Goal: Task Accomplishment & Management: Complete application form

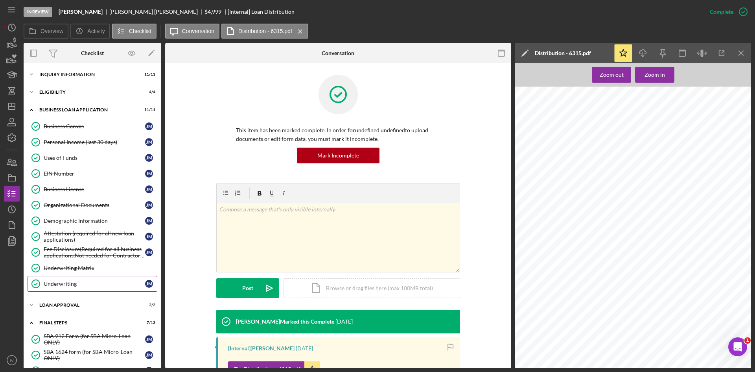
scroll to position [984, 0]
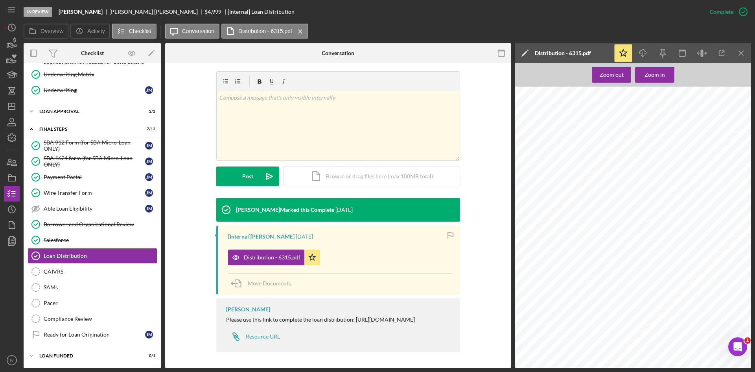
click at [20, 111] on nav "Icon/Menu Icon/Dashboard Dashboard Navigation Divider Mobile Checklist Navigati…" at bounding box center [14, 184] width 20 height 368
click at [18, 107] on icon "Icon/Dashboard" at bounding box center [12, 106] width 20 height 20
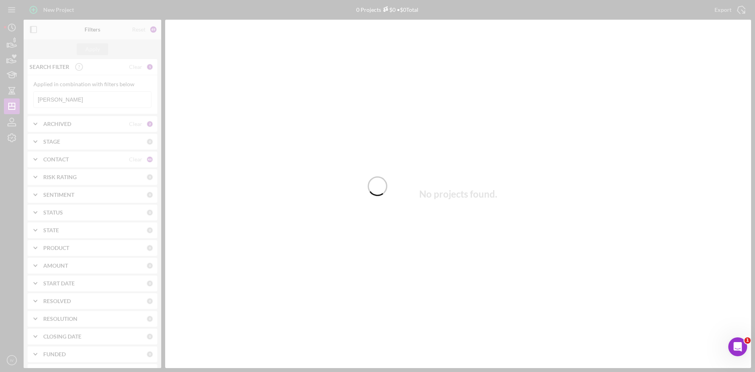
click at [73, 100] on div at bounding box center [377, 186] width 755 height 372
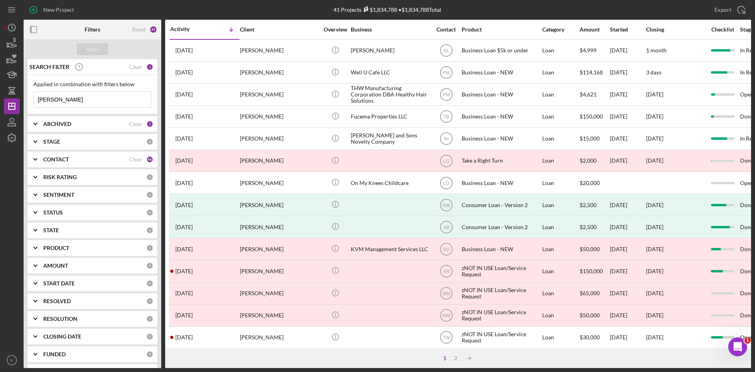
drag, startPoint x: 71, startPoint y: 100, endPoint x: 38, endPoint y: 97, distance: 32.8
click at [38, 97] on input "[PERSON_NAME]" at bounding box center [92, 100] width 117 height 16
type input "liddell"
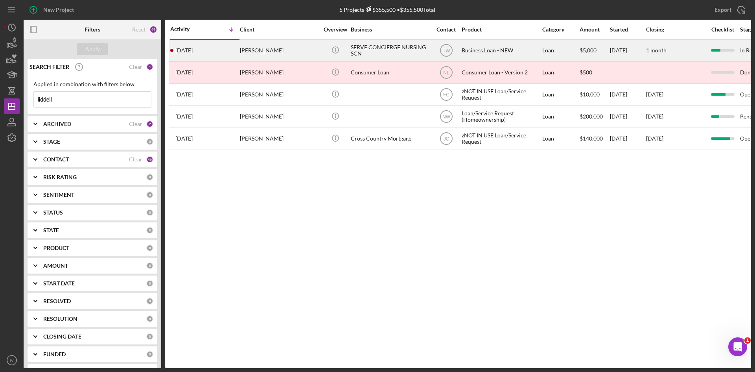
click at [280, 59] on div "[PERSON_NAME]" at bounding box center [279, 50] width 79 height 21
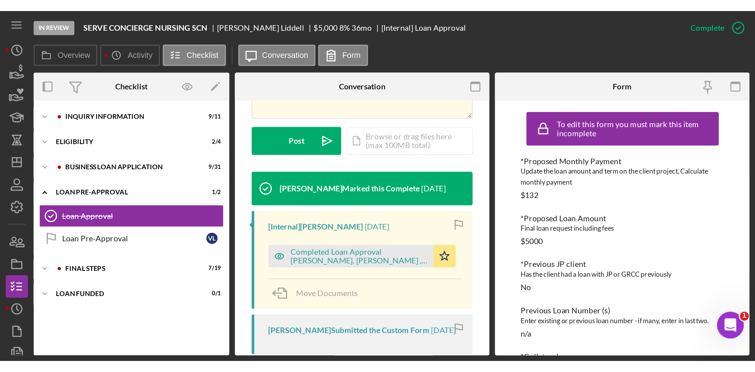
scroll to position [197, 0]
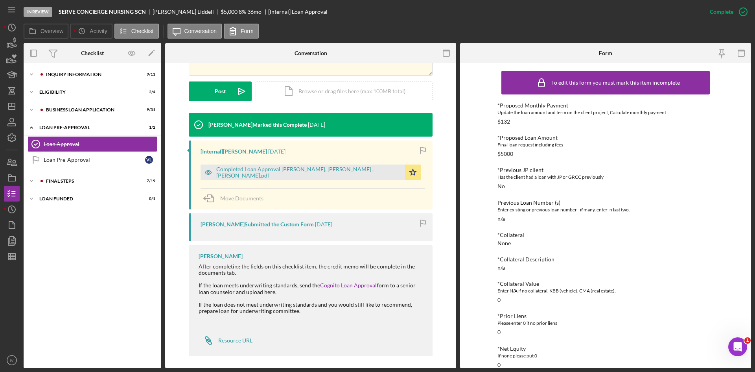
click at [78, 83] on div "Icon/Expander INQUIRY INFORMATION 9 / 11 Icon/Expander ELIGIBILITY 2 / 4 Icon/E…" at bounding box center [93, 215] width 138 height 297
click at [79, 75] on div "INQUIRY INFORMATION" at bounding box center [98, 74] width 105 height 5
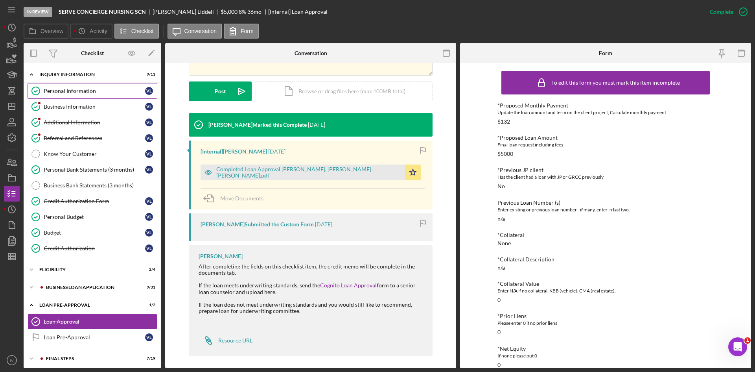
drag, startPoint x: 79, startPoint y: 90, endPoint x: 82, endPoint y: 96, distance: 6.2
click at [79, 90] on div "Personal Information" at bounding box center [94, 91] width 101 height 6
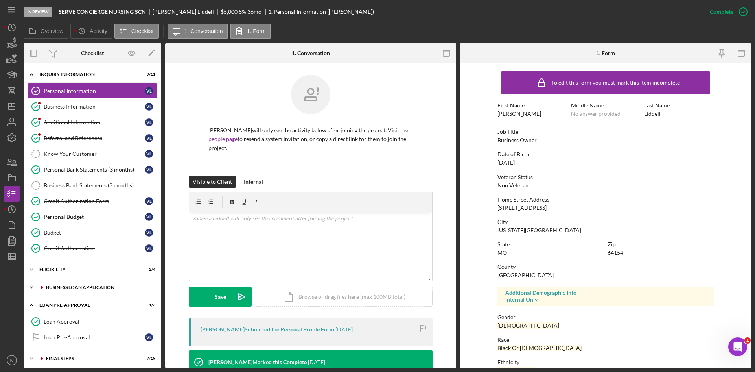
click at [47, 291] on div "Icon/Expander BUSINESS LOAN APPLICATION 9 / 31" at bounding box center [93, 287] width 138 height 16
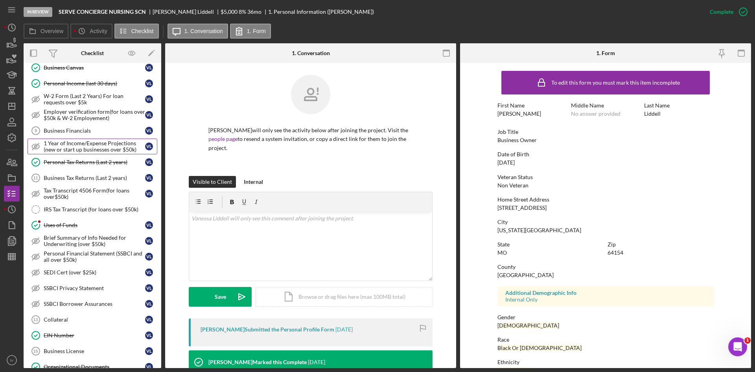
scroll to position [354, 0]
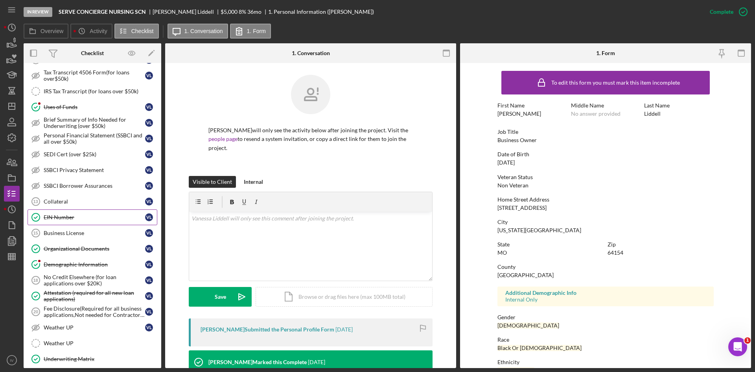
click at [79, 215] on div "EIN Number" at bounding box center [94, 217] width 101 height 6
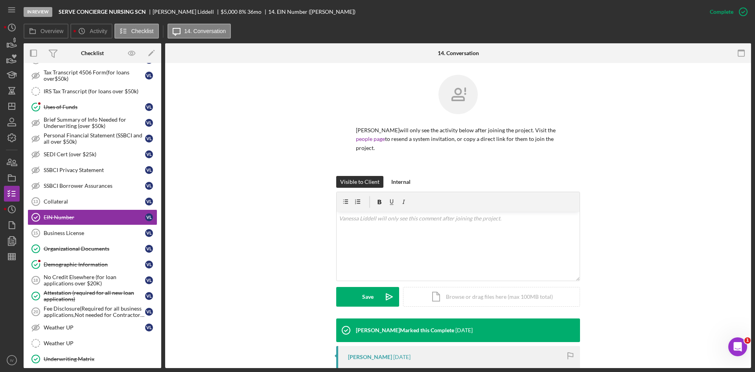
scroll to position [107, 0]
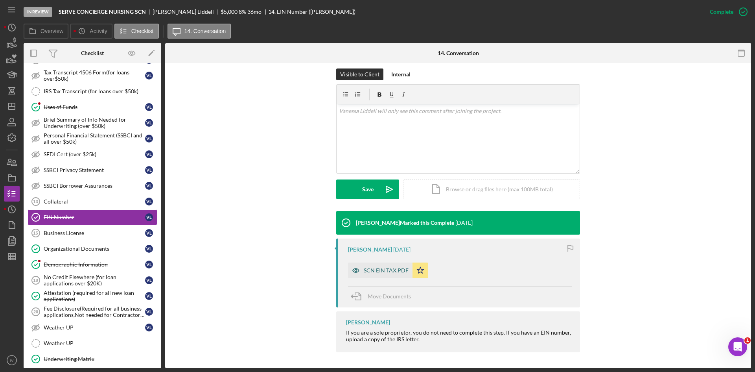
click at [383, 272] on div "SCN EIN TAX.PDF" at bounding box center [386, 270] width 45 height 6
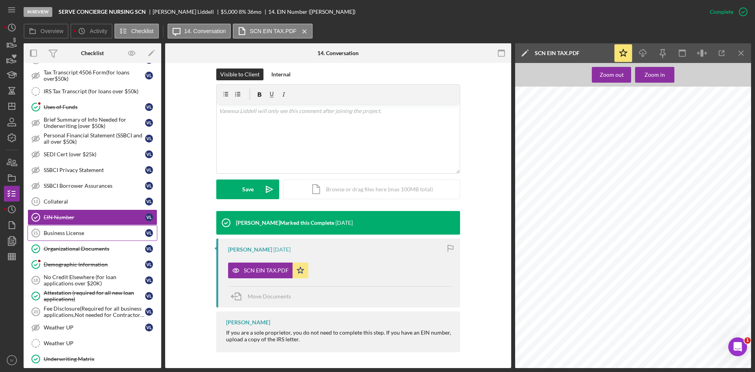
drag, startPoint x: 81, startPoint y: 250, endPoint x: 116, endPoint y: 238, distance: 37.2
click at [81, 250] on div "Organizational Documents" at bounding box center [94, 248] width 101 height 6
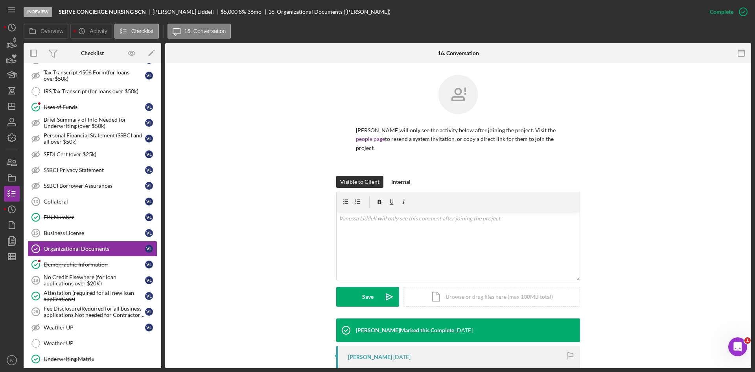
scroll to position [79, 0]
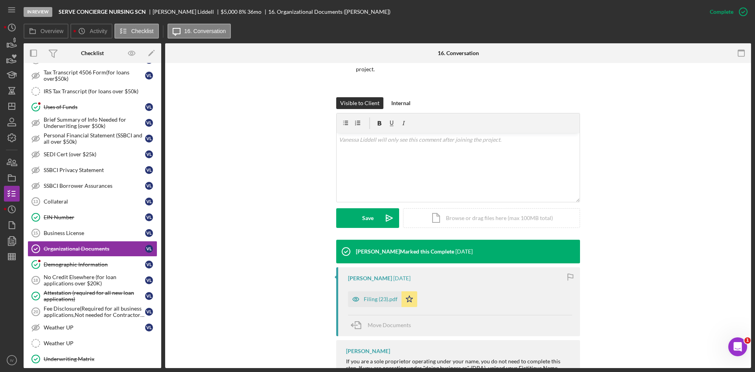
click at [370, 308] on div "[PERSON_NAME] [DATE] Filing (23).pdf Icon/Star Move Documents" at bounding box center [458, 301] width 244 height 69
click at [371, 304] on div "Filing (23).pdf" at bounding box center [375, 299] width 54 height 16
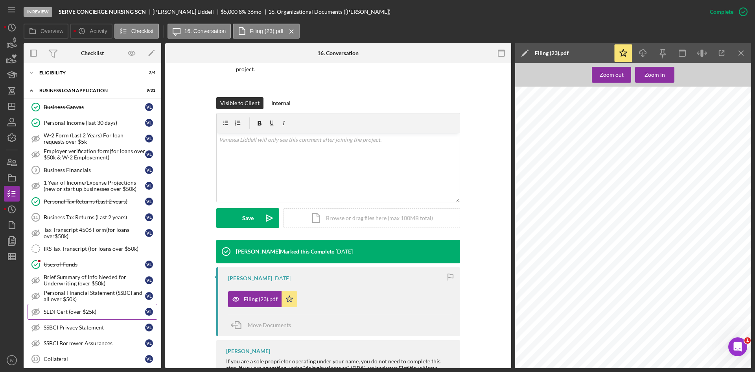
scroll to position [0, 0]
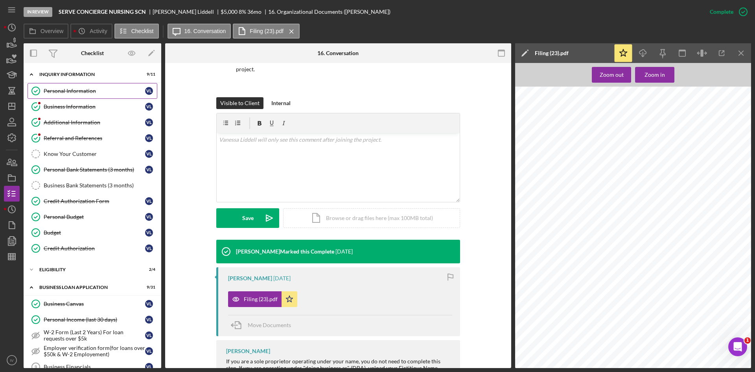
drag, startPoint x: 75, startPoint y: 87, endPoint x: 79, endPoint y: 89, distance: 4.6
click at [75, 88] on div "Personal Information" at bounding box center [94, 91] width 101 height 6
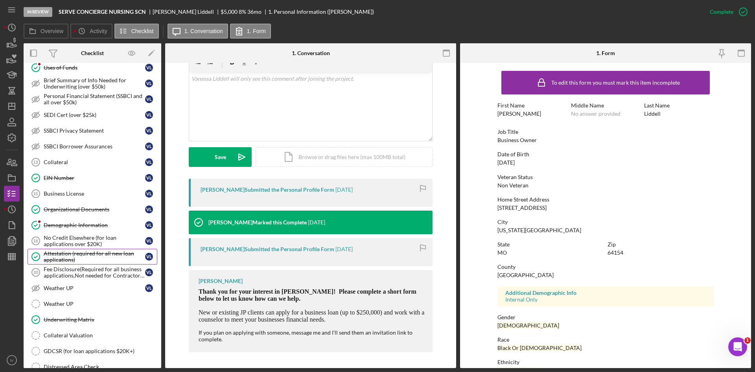
scroll to position [513, 0]
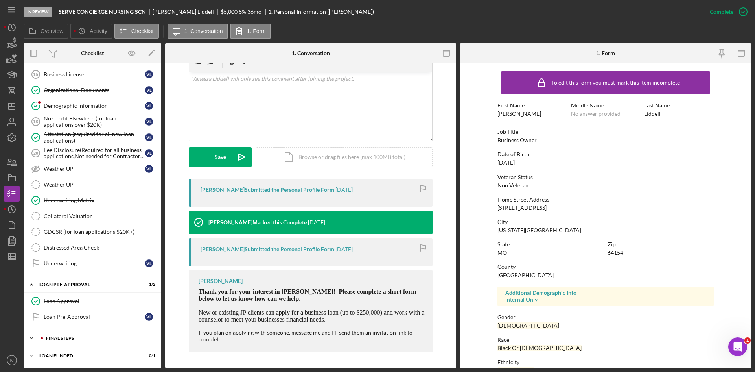
click at [78, 337] on div "FINAL STEPS" at bounding box center [98, 338] width 105 height 5
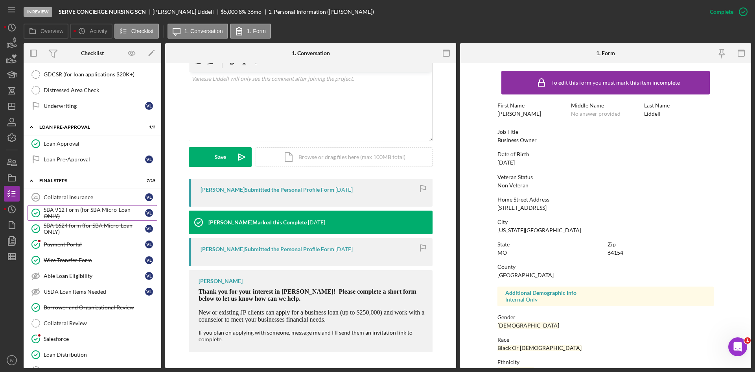
click at [107, 210] on div "SBA 912 Form (for SBA Micro-Loan ONLY)" at bounding box center [94, 213] width 101 height 13
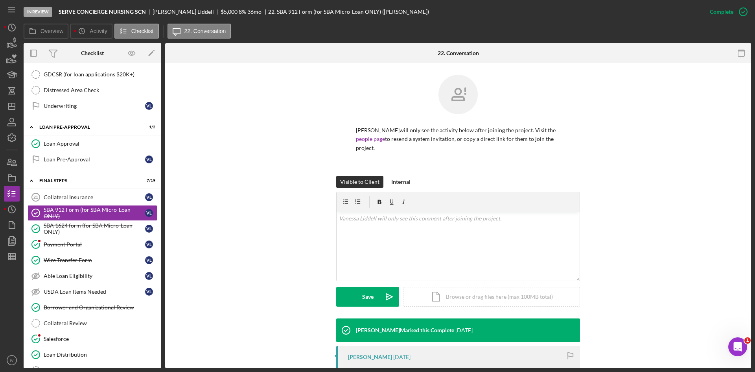
scroll to position [118, 0]
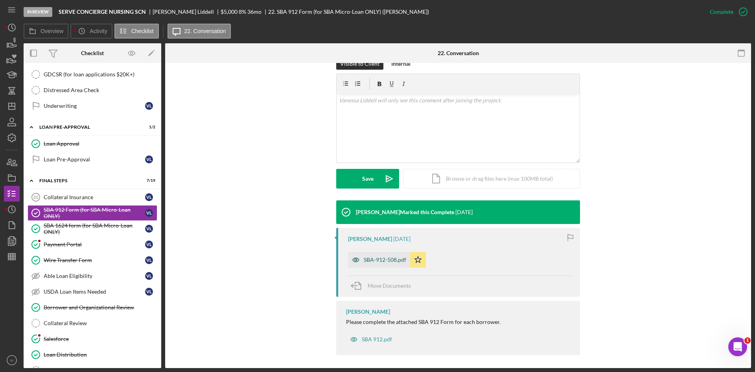
click at [389, 260] on div "SBA-912-508.pdf" at bounding box center [385, 260] width 42 height 6
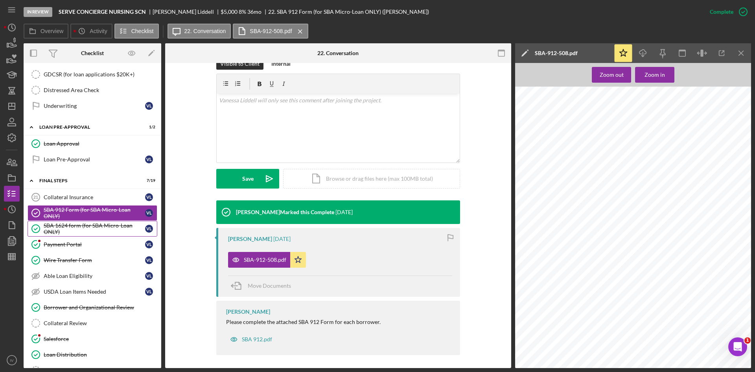
click at [77, 227] on div "SBA 1624 form (for SBA Micro-Loan ONLY)" at bounding box center [94, 228] width 101 height 13
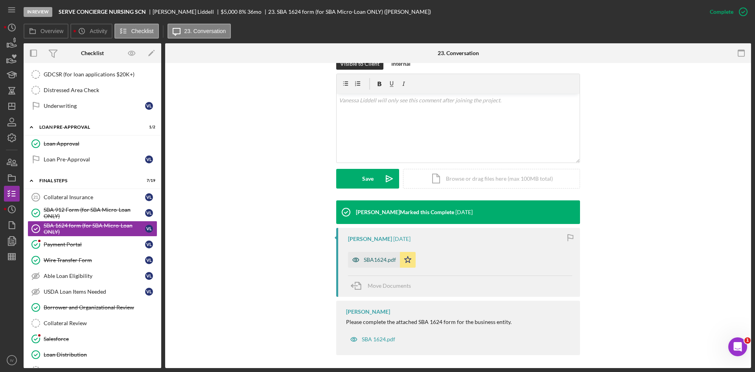
scroll to position [121, 0]
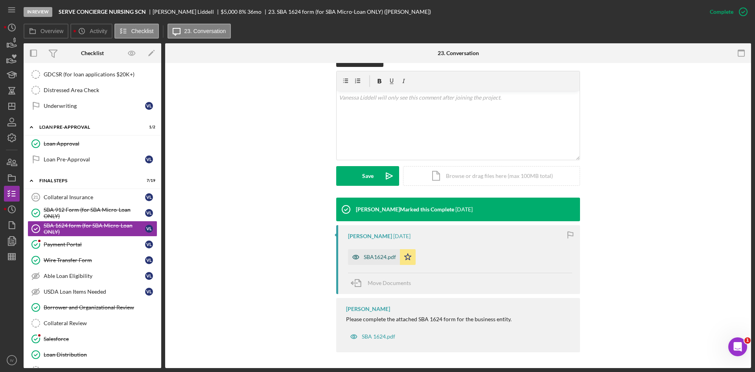
click at [382, 260] on div "SBA1624.pdf" at bounding box center [380, 257] width 32 height 6
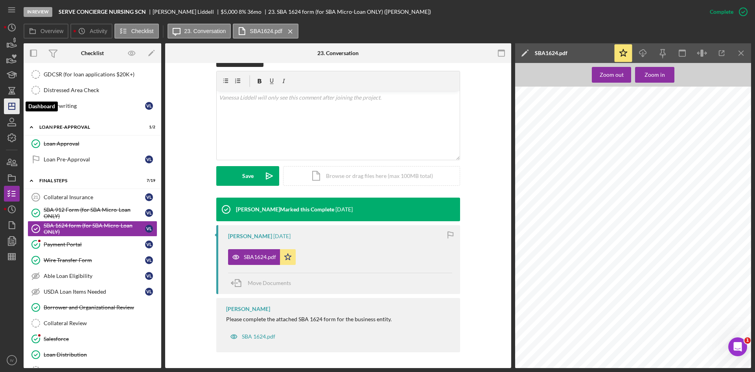
drag, startPoint x: 11, startPoint y: 105, endPoint x: 19, endPoint y: 109, distance: 9.0
click at [11, 105] on icon "Icon/Dashboard" at bounding box center [12, 106] width 20 height 20
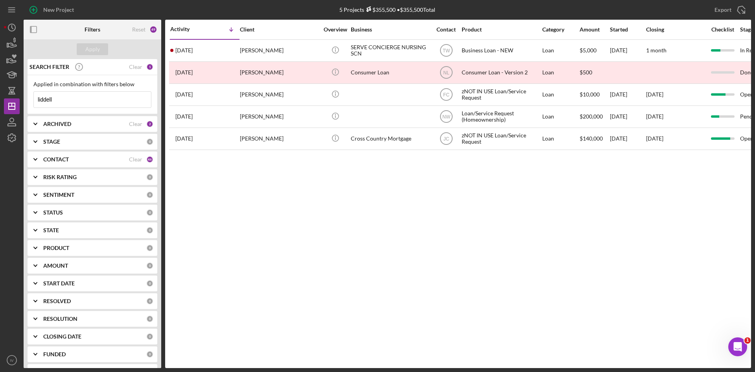
drag, startPoint x: 55, startPoint y: 98, endPoint x: 34, endPoint y: 98, distance: 20.9
click at [34, 98] on input "liddell" at bounding box center [92, 100] width 117 height 16
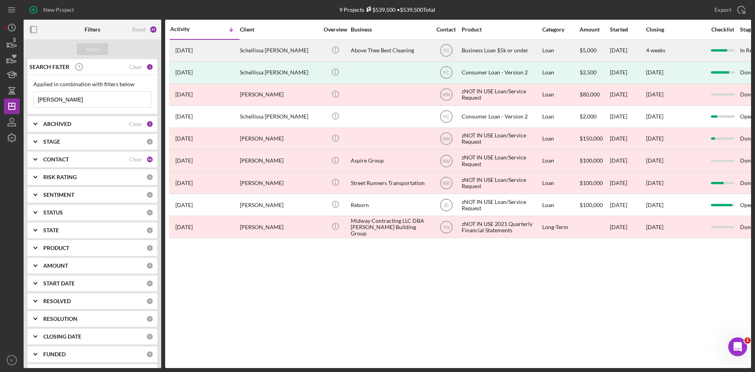
type input "[PERSON_NAME]"
click at [245, 53] on div "Schellissa [PERSON_NAME]" at bounding box center [279, 50] width 79 height 21
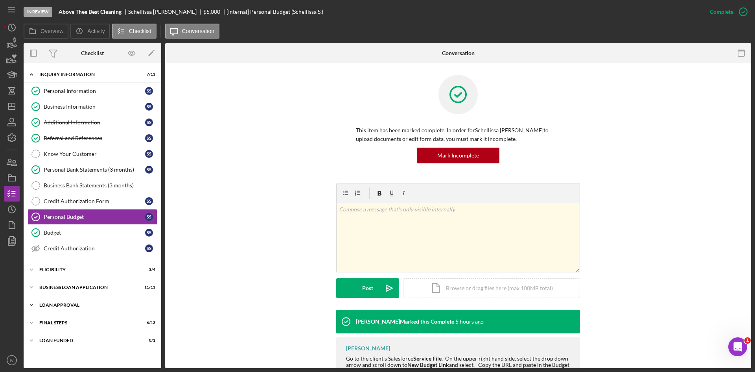
click at [75, 306] on div "Loan Approval" at bounding box center [95, 305] width 112 height 5
click at [74, 287] on div "BUSINESS LOAN APPLICATION" at bounding box center [95, 287] width 112 height 5
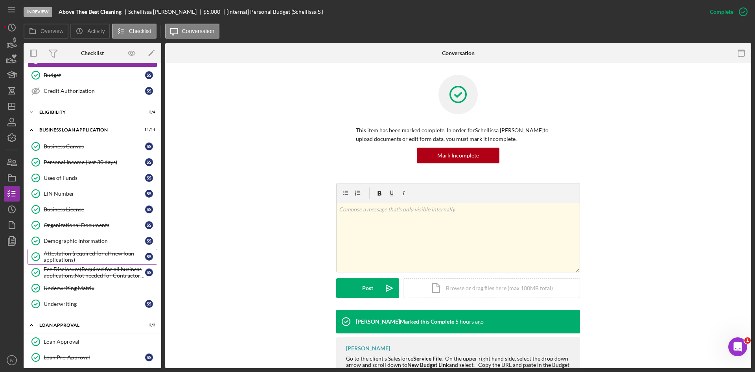
click at [81, 254] on div "Attestation (required for all new loan applications)" at bounding box center [94, 256] width 101 height 13
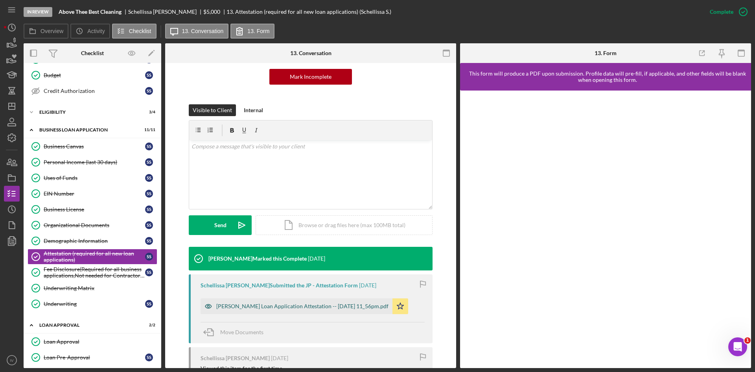
click at [286, 303] on div "[PERSON_NAME] Loan Application Attestation -- [DATE] 11_56pm.pdf" at bounding box center [302, 306] width 172 height 6
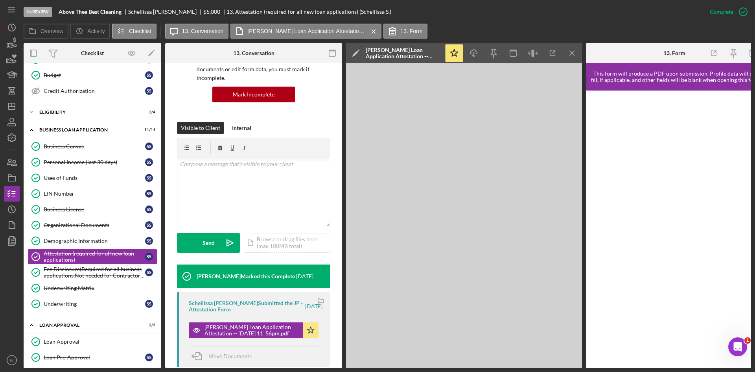
scroll to position [87, 0]
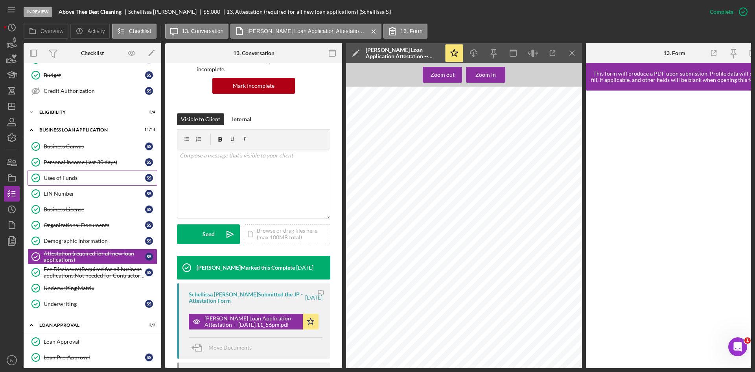
click at [69, 178] on div "Uses of Funds" at bounding box center [94, 178] width 101 height 6
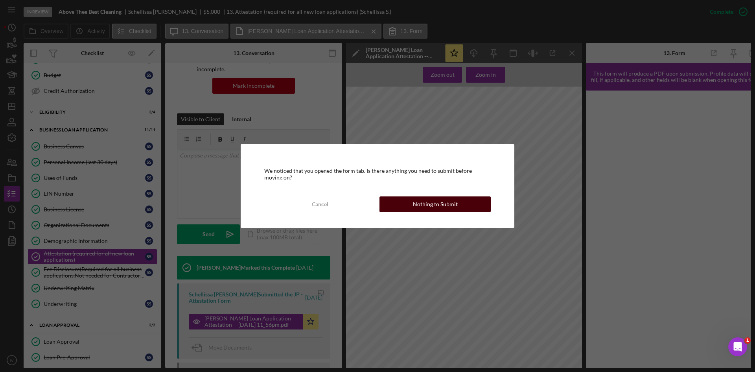
click at [424, 202] on div "Nothing to Submit" at bounding box center [435, 204] width 45 height 16
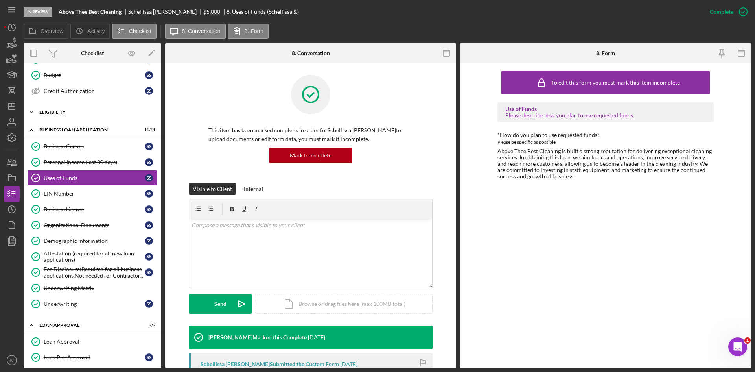
click at [68, 115] on div "Icon/Expander Eligibility 3 / 4" at bounding box center [93, 112] width 138 height 16
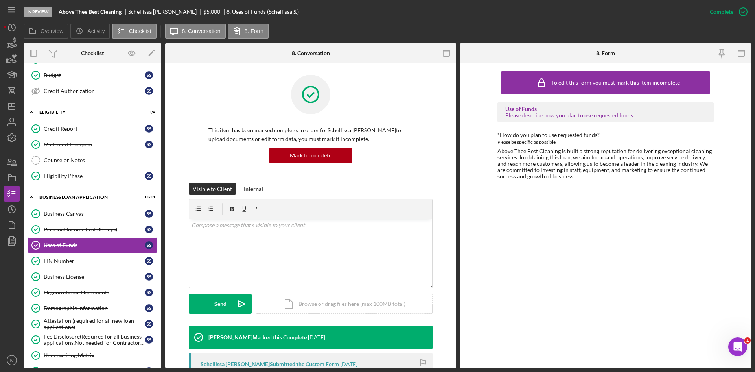
click at [65, 148] on div "My Credit Compass" at bounding box center [94, 144] width 101 height 6
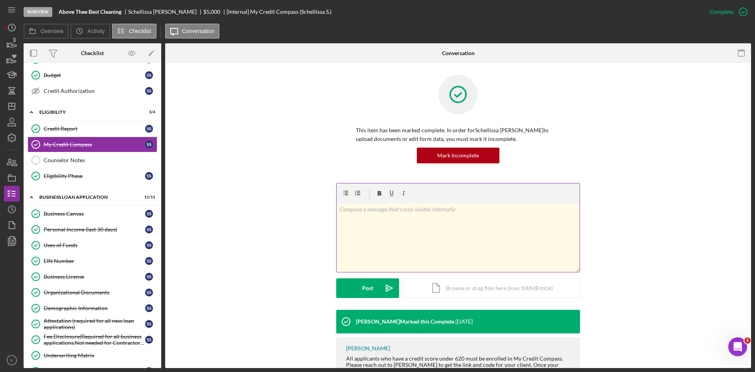
scroll to position [44, 0]
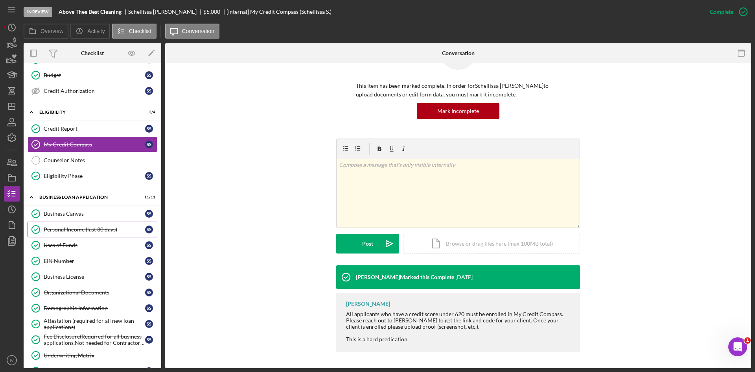
drag, startPoint x: 70, startPoint y: 257, endPoint x: 146, endPoint y: 232, distance: 80.0
click at [70, 257] on link "EIN Number EIN Number S S" at bounding box center [93, 261] width 130 height 16
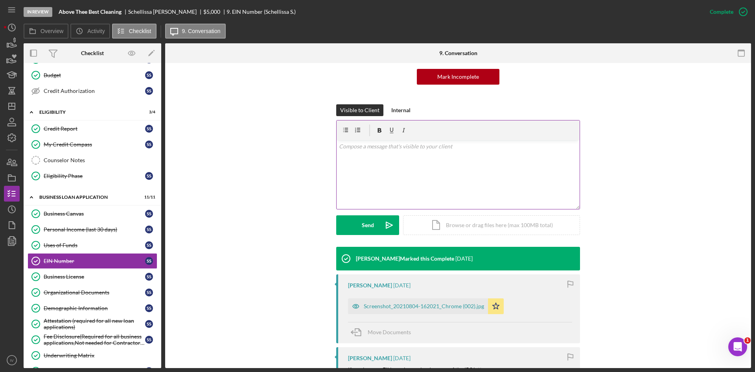
scroll to position [118, 0]
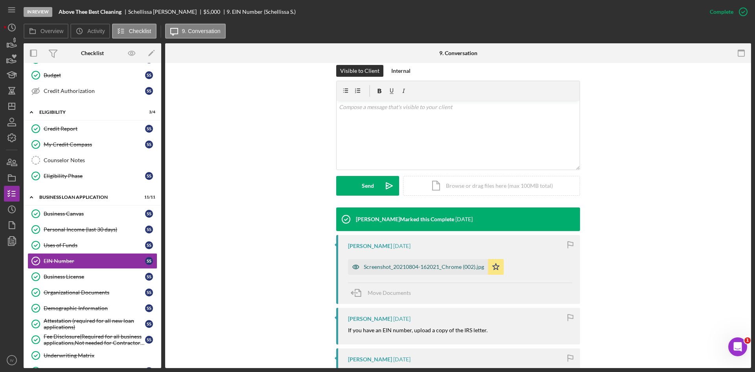
click at [364, 271] on div "Screenshot_20210804-162021_Chrome (002).jpg" at bounding box center [418, 267] width 140 height 16
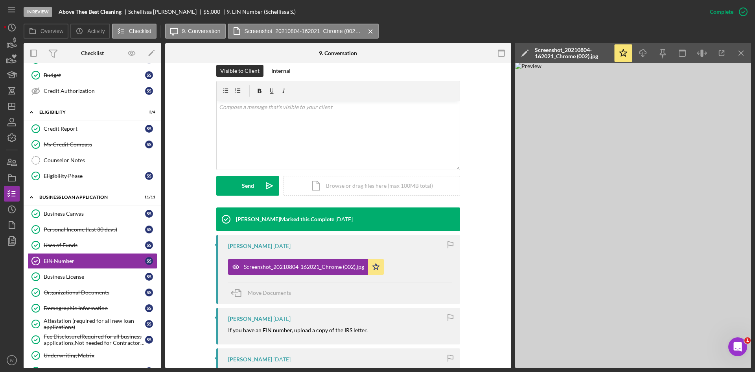
drag, startPoint x: 78, startPoint y: 310, endPoint x: 178, endPoint y: 282, distance: 104.1
click at [78, 310] on div "Demographic Information" at bounding box center [94, 308] width 101 height 6
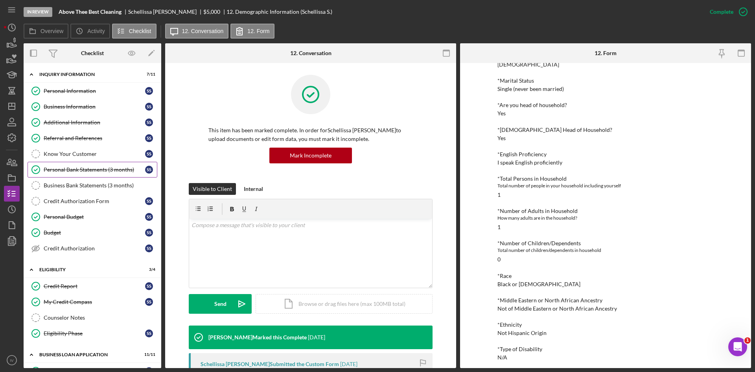
click at [118, 174] on link "Personal Bank Statements (3 months) Personal Bank Statements (3 months) S S" at bounding box center [93, 170] width 130 height 16
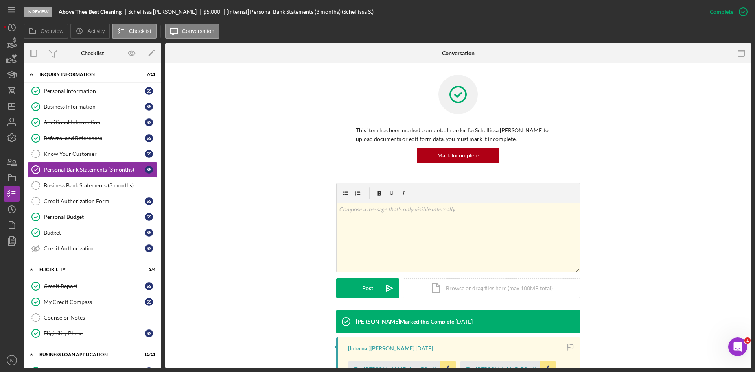
scroll to position [118, 0]
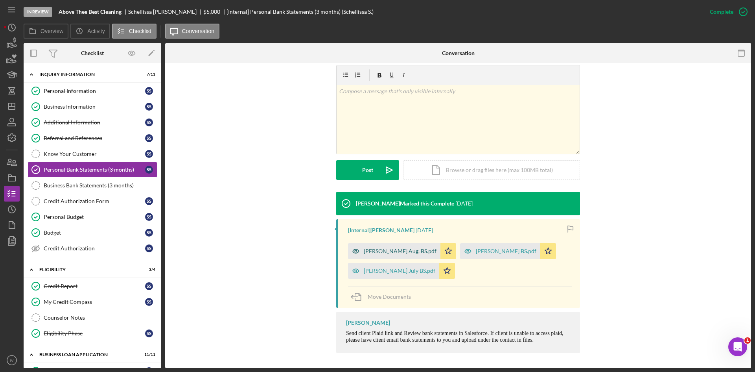
click at [383, 249] on div "[PERSON_NAME] Aug. BS.pdf" at bounding box center [400, 251] width 73 height 6
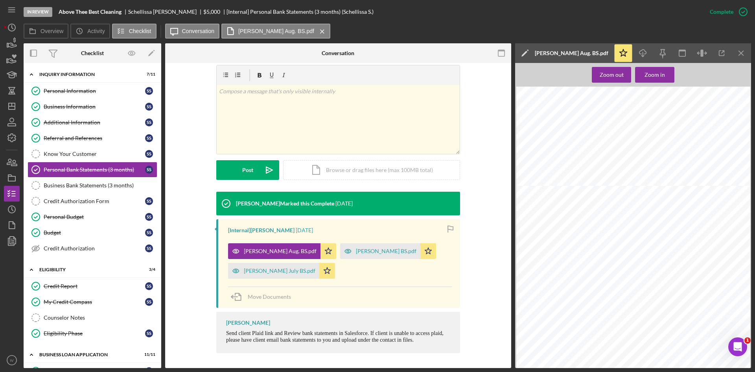
scroll to position [1928, 0]
click at [356, 254] on div "[PERSON_NAME] BS.pdf" at bounding box center [386, 251] width 61 height 6
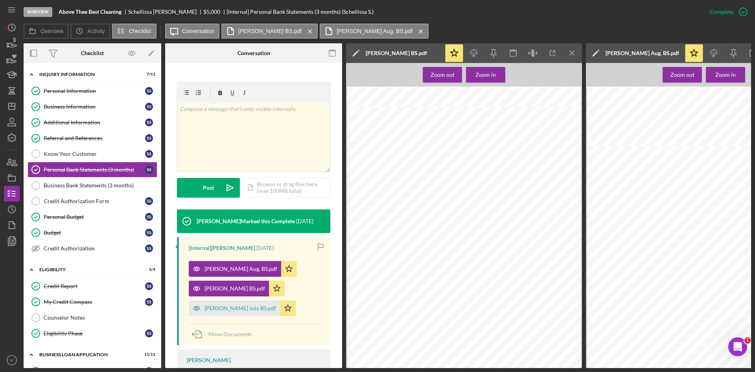
scroll to position [2164, 0]
click at [222, 300] on div "[PERSON_NAME] July BS.pdf" at bounding box center [234, 308] width 91 height 16
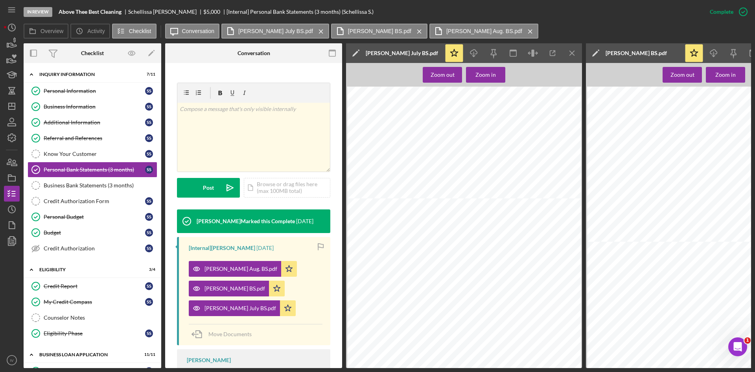
scroll to position [118, 0]
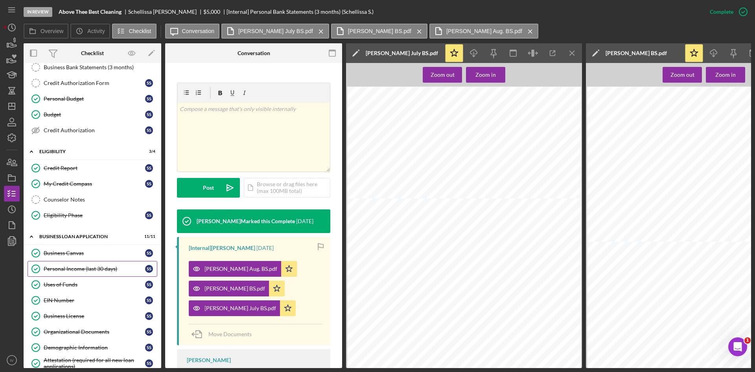
click at [75, 266] on div "Personal Income (last 30 days)" at bounding box center [94, 269] width 101 height 6
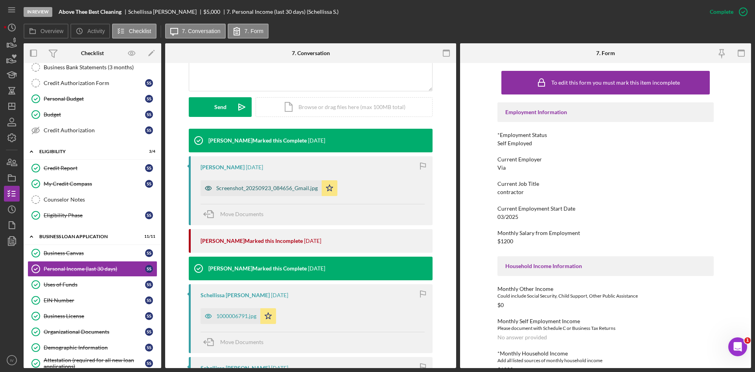
click at [256, 193] on div "Screenshot_20250923_084656_Gmail.jpg" at bounding box center [261, 188] width 121 height 16
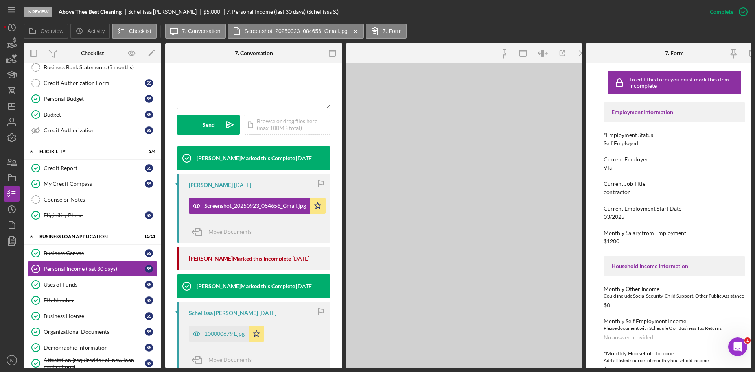
scroll to position [205, 0]
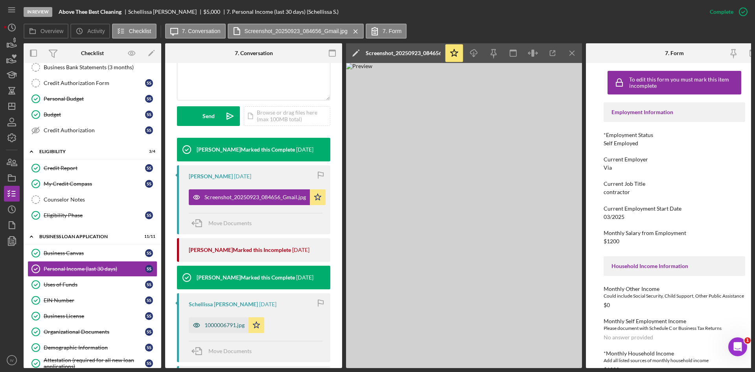
click at [226, 322] on div "1000006791.jpg" at bounding box center [225, 325] width 40 height 6
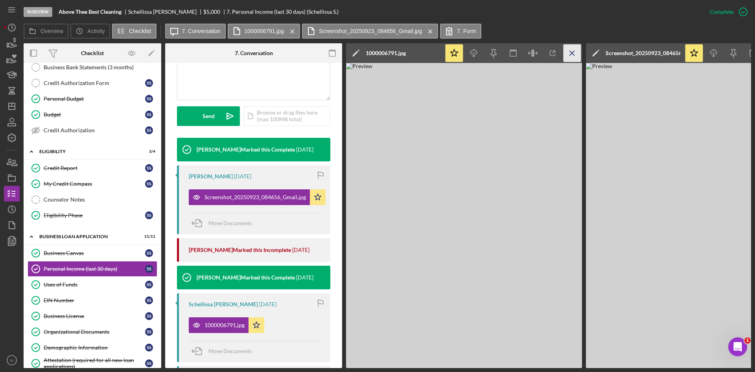
click at [574, 46] on icon "Icon/Menu Close" at bounding box center [573, 53] width 18 height 18
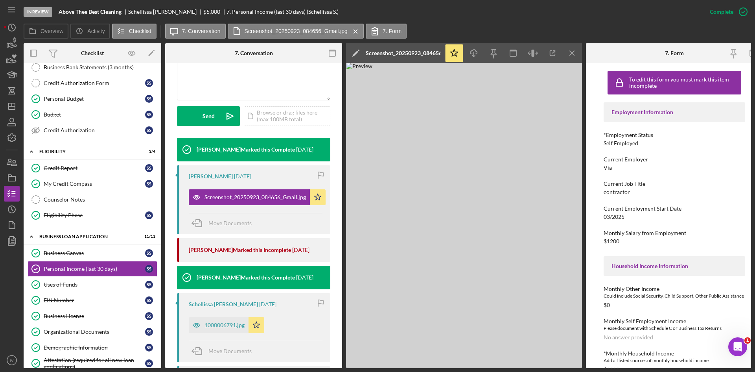
scroll to position [268, 0]
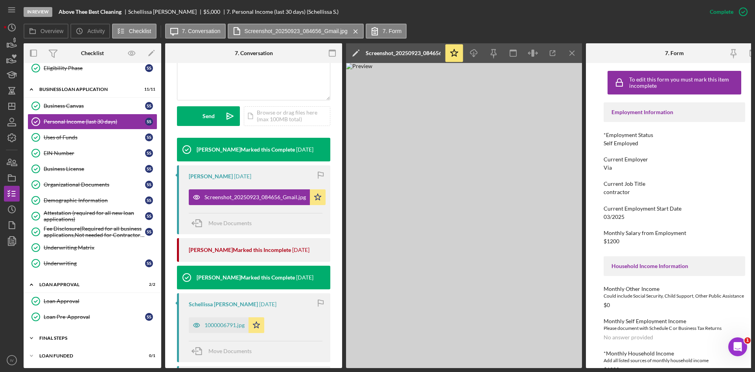
click at [43, 340] on div "Icon/Expander Final Steps 6 / 13" at bounding box center [93, 338] width 138 height 16
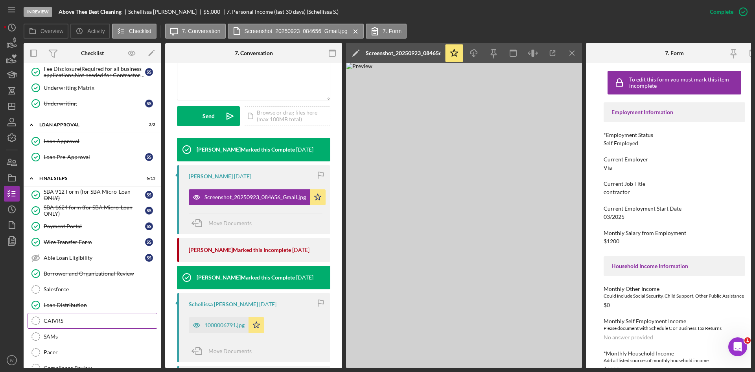
scroll to position [464, 0]
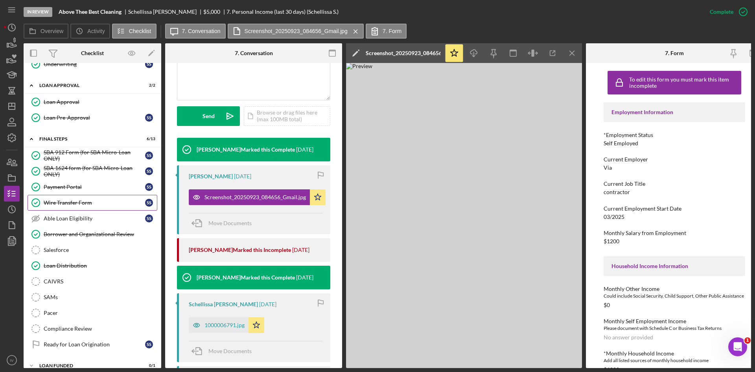
click at [90, 207] on link "Wire Transfer Form Wire Transfer Form S S" at bounding box center [93, 203] width 130 height 16
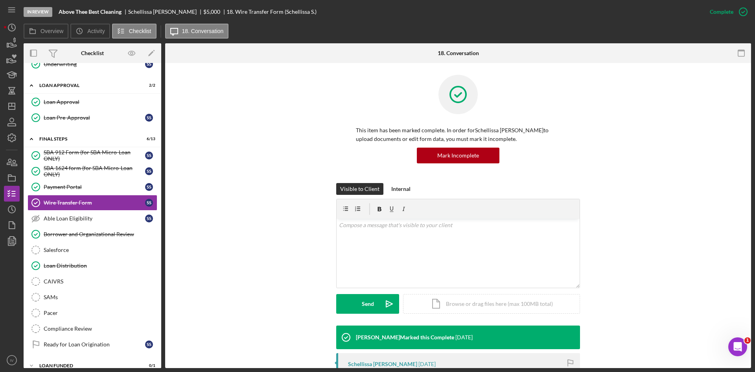
scroll to position [118, 0]
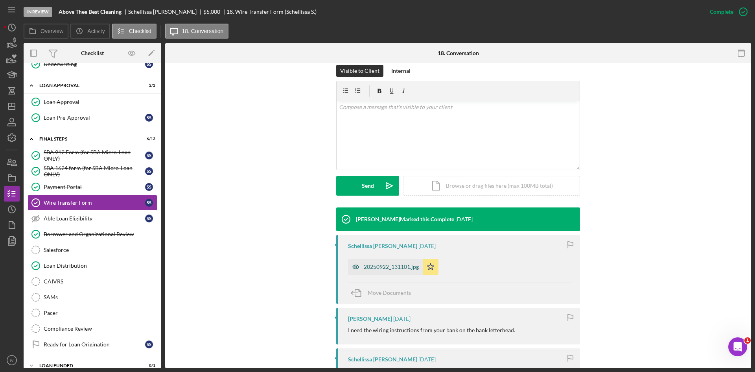
click at [376, 264] on div "20250922_131101.jpg" at bounding box center [391, 267] width 55 height 6
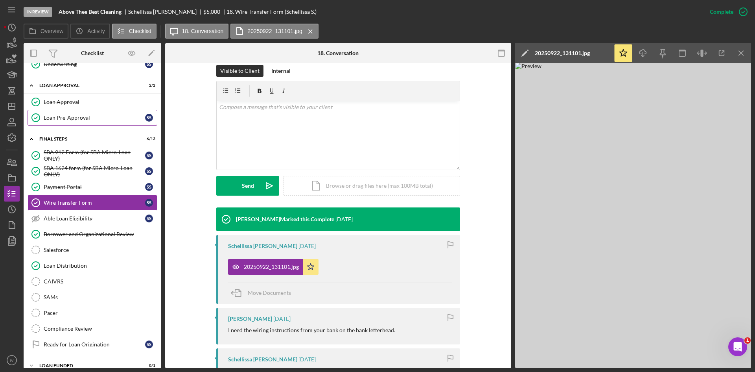
drag, startPoint x: 70, startPoint y: 105, endPoint x: 72, endPoint y: 111, distance: 6.0
click at [70, 105] on link "Loan Approval Loan Approval" at bounding box center [93, 102] width 130 height 16
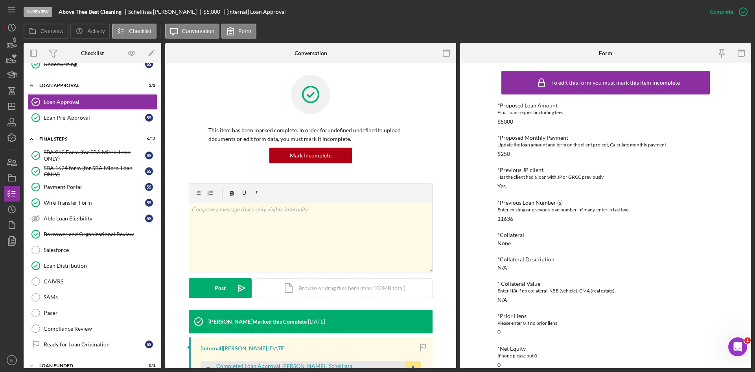
scroll to position [79, 0]
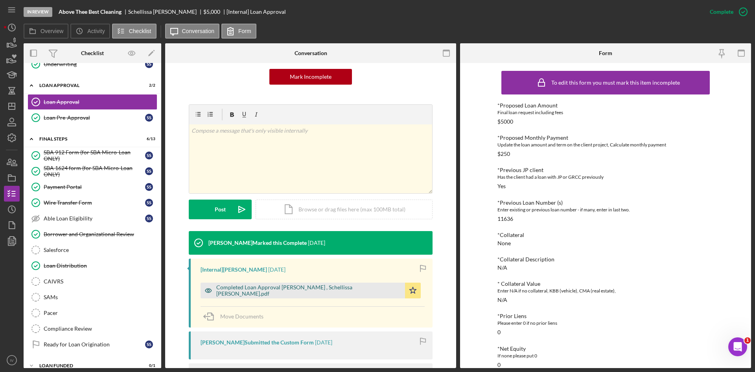
click at [284, 289] on div "Completed Loan Approval [PERSON_NAME] , Schellissa [PERSON_NAME].pdf" at bounding box center [308, 290] width 185 height 13
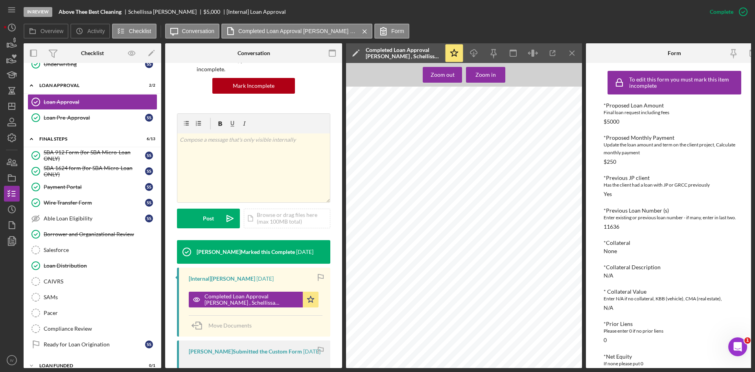
scroll to position [662, 0]
drag, startPoint x: 88, startPoint y: 239, endPoint x: 167, endPoint y: 236, distance: 79.5
click at [88, 239] on link "Borrower and Organizational Review Borrower and Organizational Review" at bounding box center [93, 234] width 130 height 16
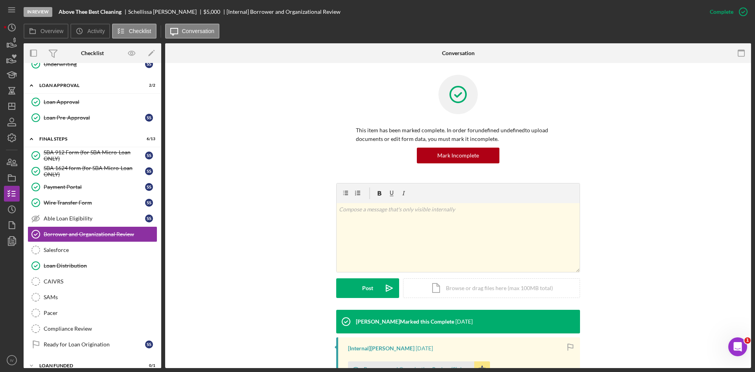
scroll to position [118, 0]
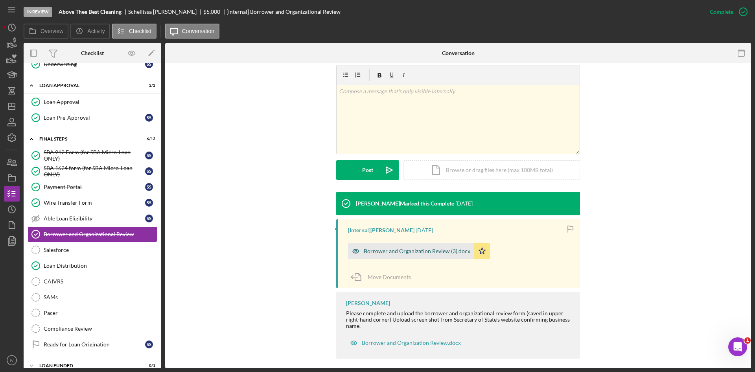
click at [436, 256] on div "Borrower and Organization Review (3).docx" at bounding box center [411, 251] width 126 height 16
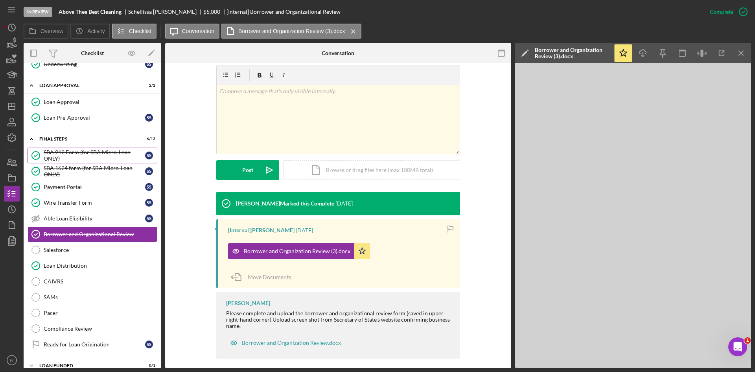
scroll to position [425, 0]
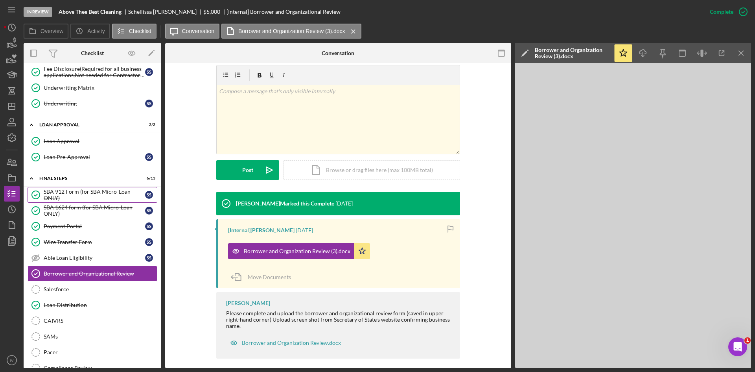
click at [82, 199] on div "SBA 912 Form (for SBA Micro-Loan ONLY)" at bounding box center [94, 194] width 101 height 13
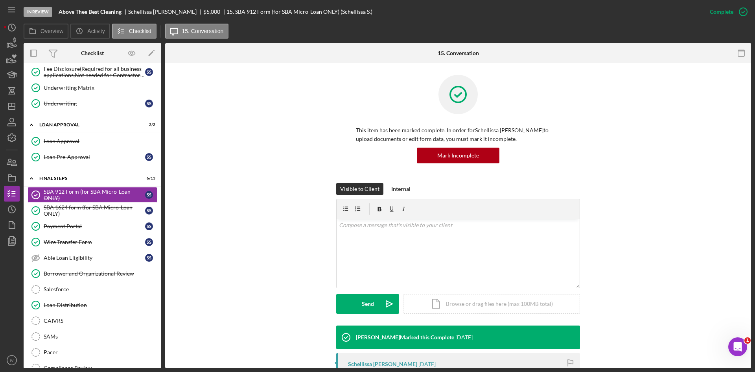
scroll to position [157, 0]
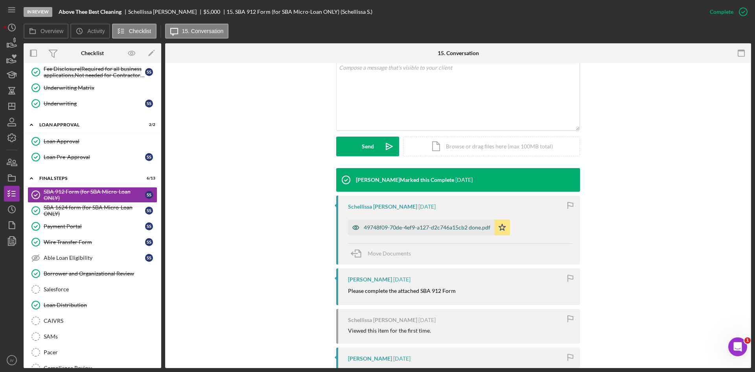
click at [408, 229] on div "49748f09-70de-4ef9-a127-d2c746a15cb2 done.pdf" at bounding box center [427, 227] width 127 height 6
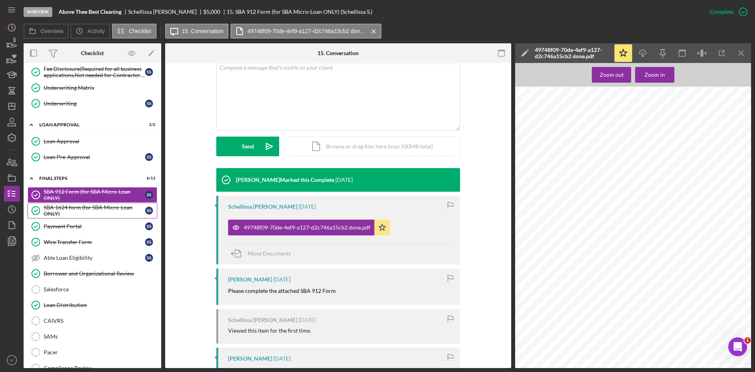
click at [86, 208] on div "SBA 1624 form (for SBA Micro-Loan ONLY)" at bounding box center [94, 210] width 101 height 13
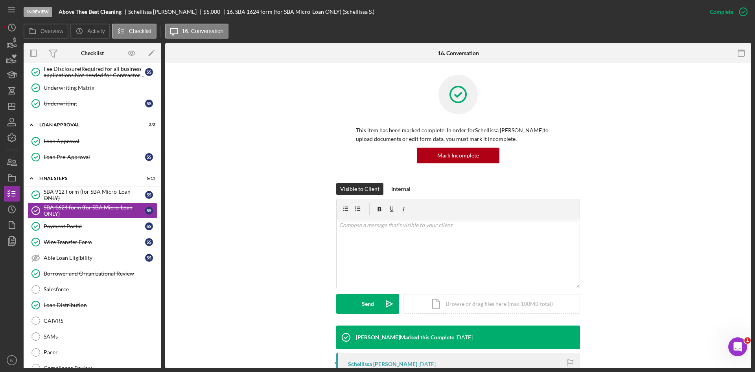
scroll to position [157, 0]
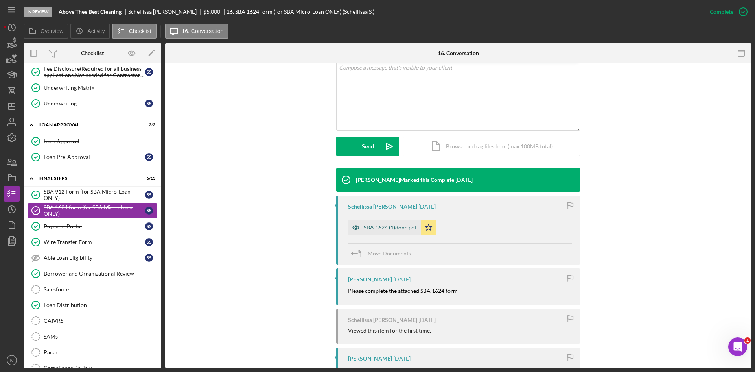
click at [383, 231] on div "SBA 1624 (1)done.pdf" at bounding box center [384, 228] width 73 height 16
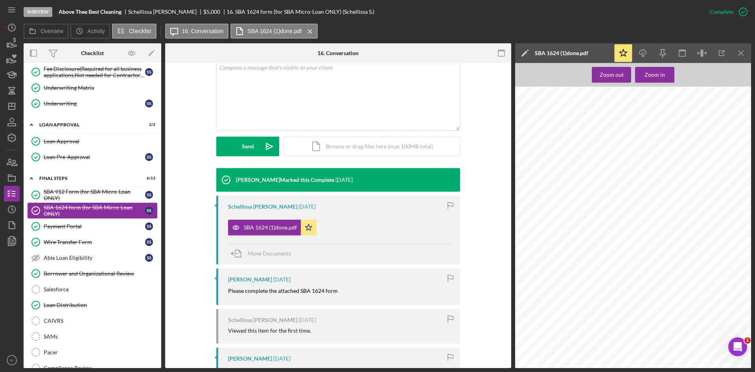
scroll to position [307, 0]
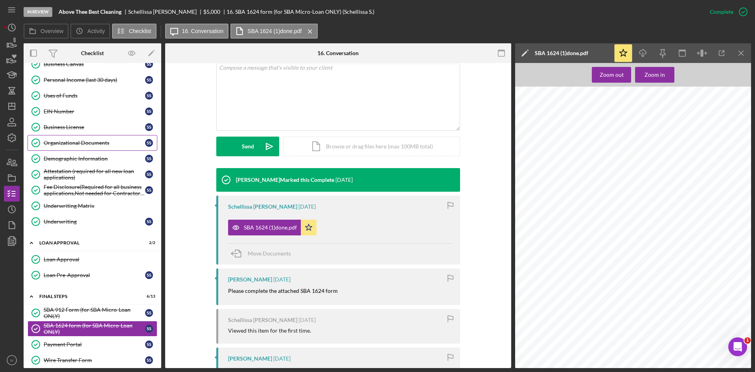
click at [76, 141] on div "Organizational Documents" at bounding box center [94, 143] width 101 height 6
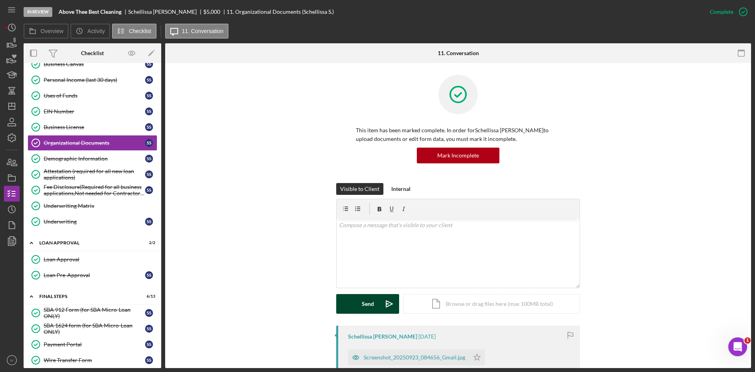
scroll to position [118, 0]
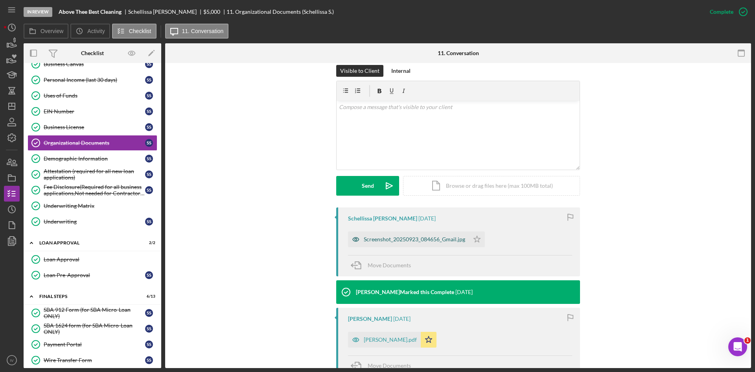
click at [386, 238] on div "Screenshot_20250923_084656_Gmail.jpg" at bounding box center [414, 239] width 101 height 6
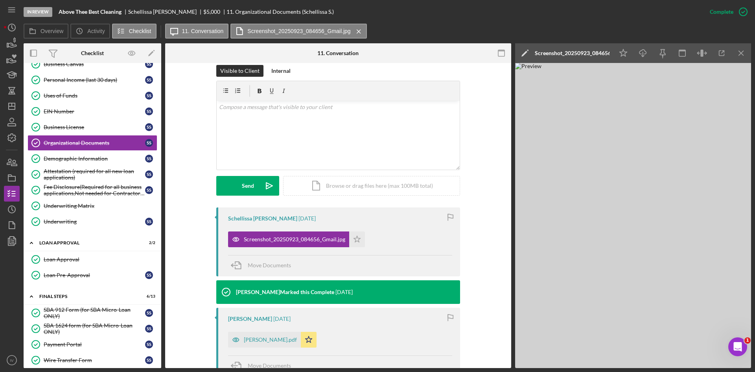
scroll to position [275, 0]
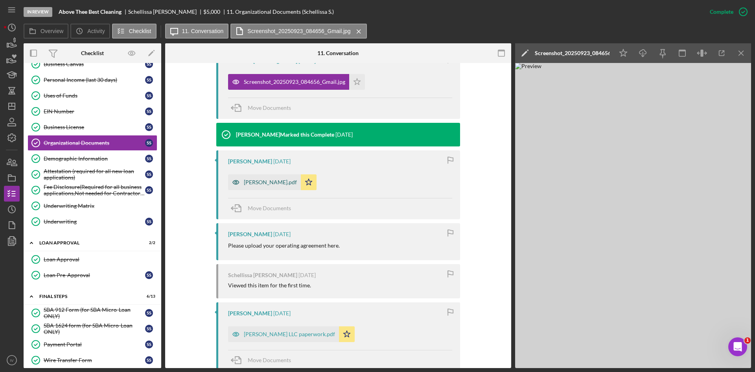
click at [252, 181] on div "[PERSON_NAME].pdf" at bounding box center [270, 182] width 53 height 6
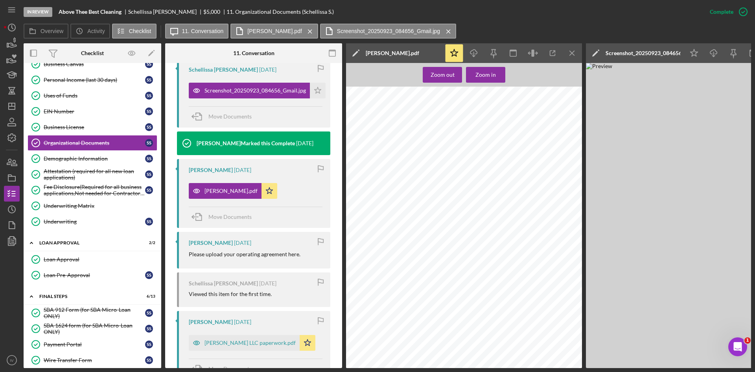
scroll to position [39, 0]
click at [231, 340] on div "[PERSON_NAME] LLC paperwork.pdf" at bounding box center [250, 343] width 91 height 6
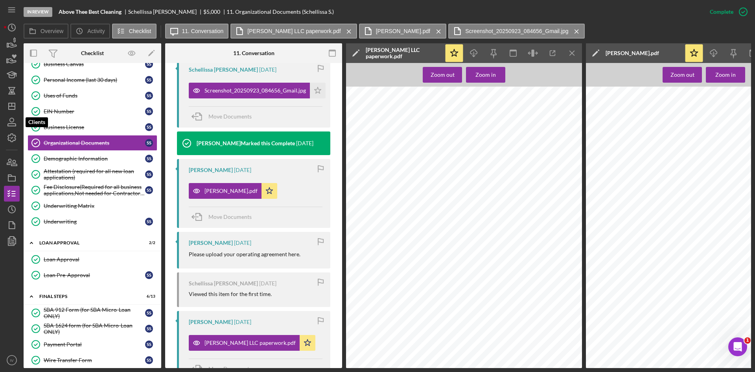
scroll to position [149, 0]
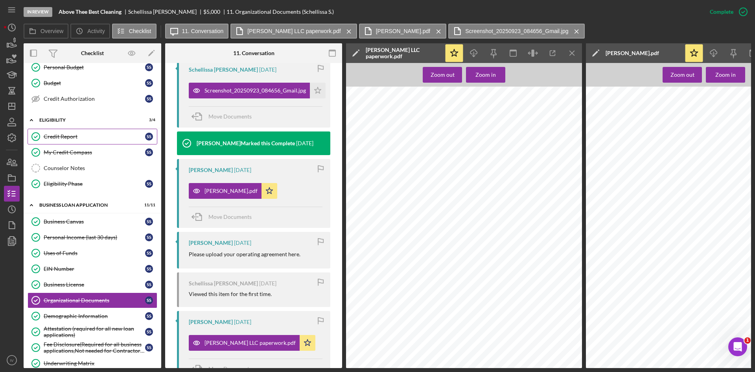
click at [63, 138] on div "Credit Report" at bounding box center [94, 136] width 101 height 6
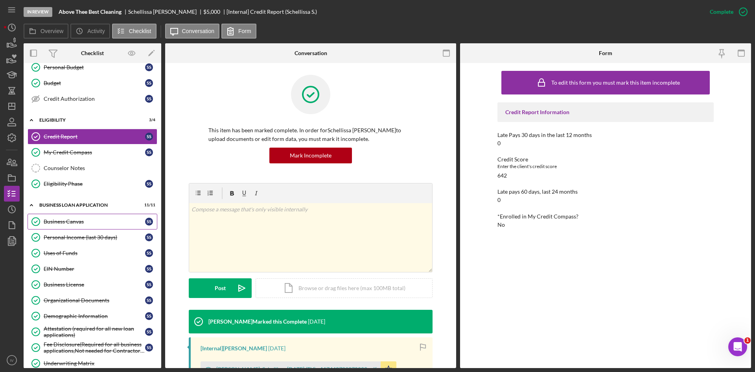
click at [72, 223] on div "Business Canvas" at bounding box center [94, 221] width 101 height 6
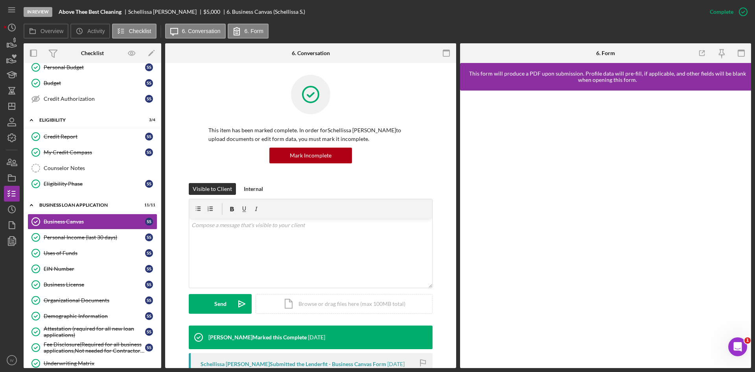
scroll to position [118, 0]
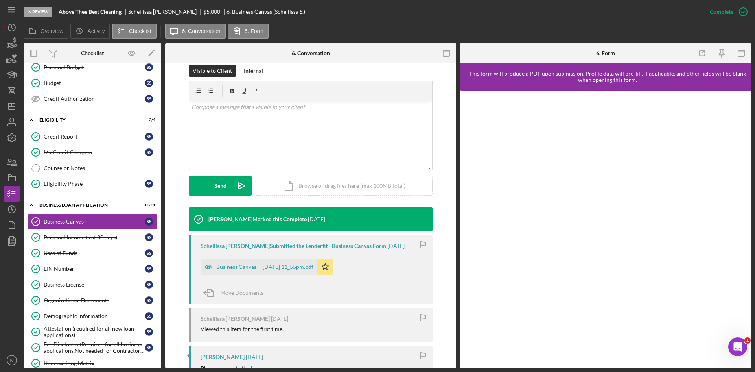
click at [271, 257] on div "Business Canvas -- [DATE] 11_55pm.pdf Icon/Star" at bounding box center [269, 265] width 137 height 20
click at [273, 269] on div "Business Canvas -- [DATE] 11_55pm.pdf" at bounding box center [264, 267] width 97 height 6
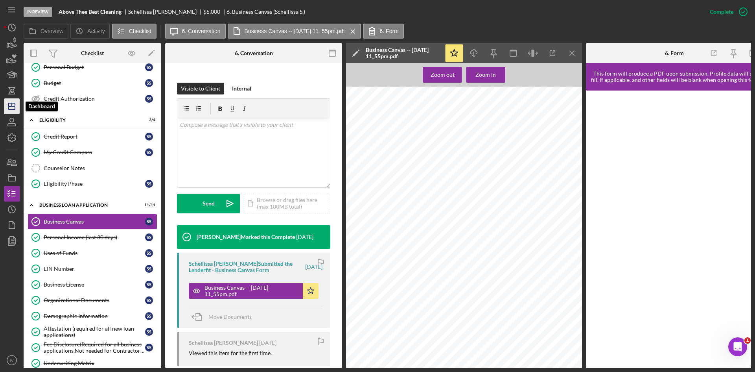
click at [13, 107] on icon "Icon/Dashboard" at bounding box center [12, 106] width 20 height 20
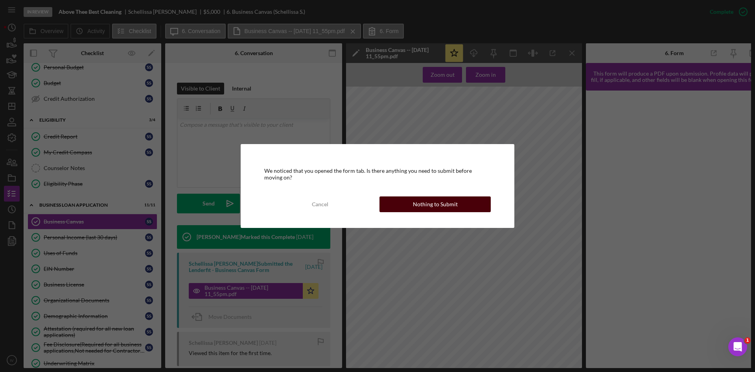
click at [413, 202] on button "Nothing to Submit" at bounding box center [435, 204] width 111 height 16
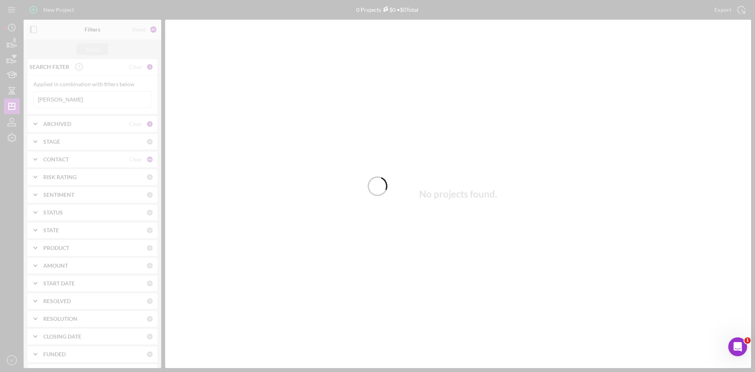
click at [66, 101] on div at bounding box center [377, 186] width 755 height 372
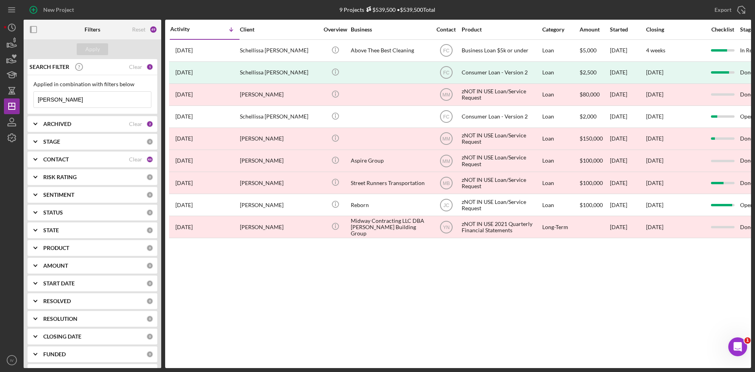
drag, startPoint x: 66, startPoint y: 101, endPoint x: 35, endPoint y: 95, distance: 32.1
click at [35, 95] on input "[PERSON_NAME]" at bounding box center [92, 100] width 117 height 16
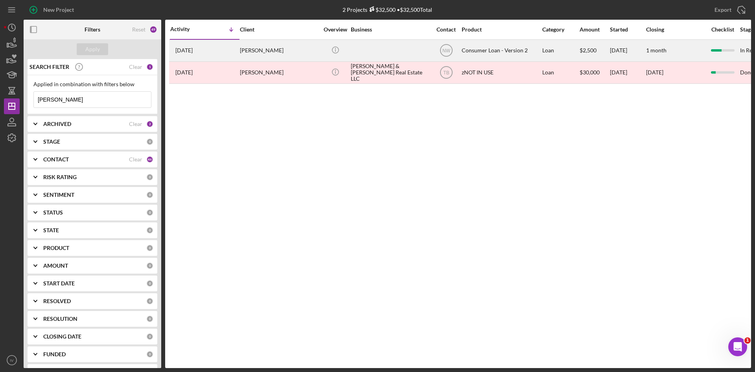
type input "[PERSON_NAME]"
click at [261, 55] on div "[PERSON_NAME]" at bounding box center [279, 50] width 79 height 21
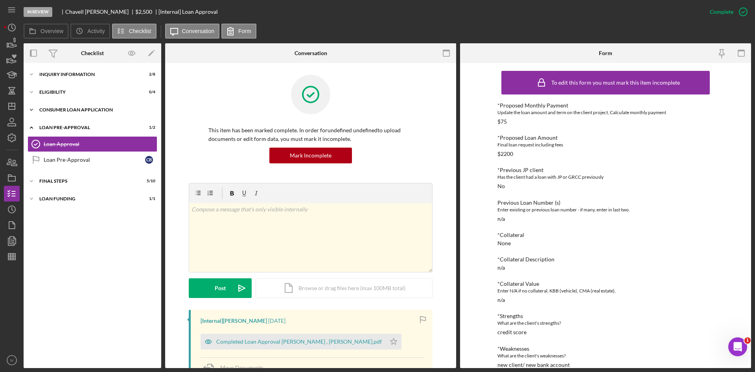
click at [79, 107] on div "Icon/Expander Consumer Loan Application 6 / 8" at bounding box center [93, 110] width 138 height 16
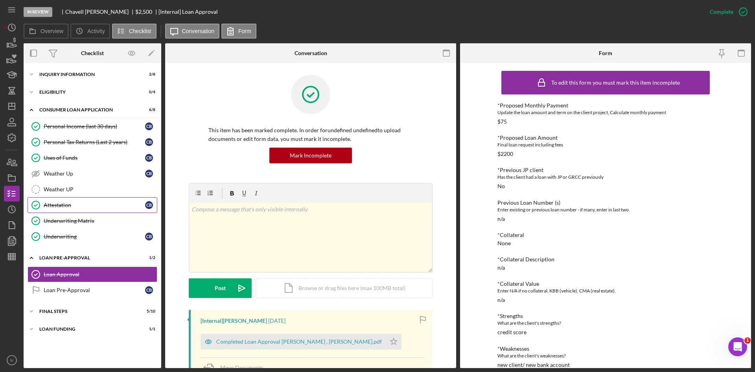
click at [85, 204] on div "Attestation" at bounding box center [94, 205] width 101 height 6
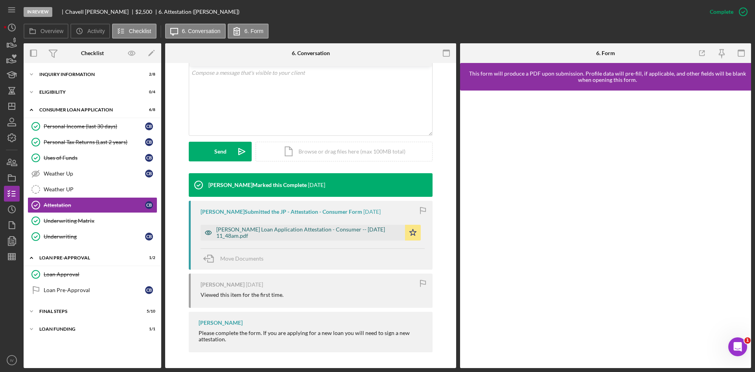
click at [258, 230] on div "[PERSON_NAME] Loan Application Attestation - Consumer -- [DATE] 11_48am.pdf" at bounding box center [308, 232] width 185 height 13
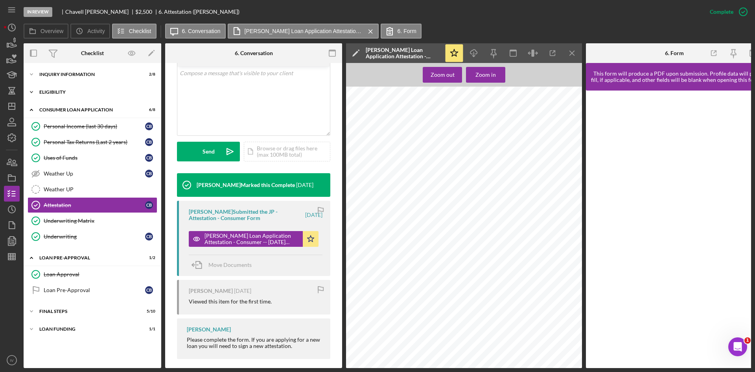
click at [121, 91] on div "Eligibility" at bounding box center [95, 92] width 112 height 5
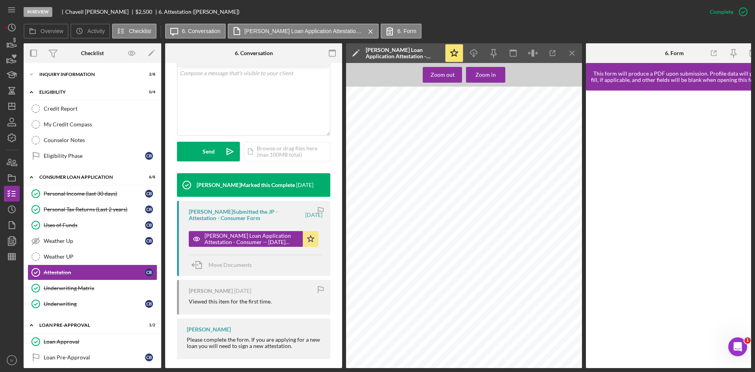
scroll to position [43, 0]
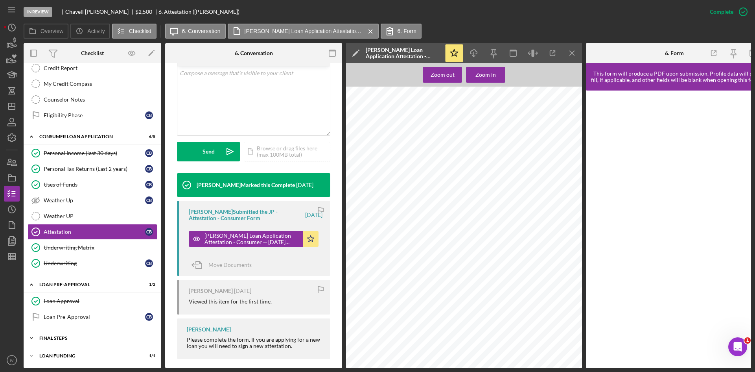
click at [72, 336] on div "FINAL STEPS" at bounding box center [95, 338] width 112 height 5
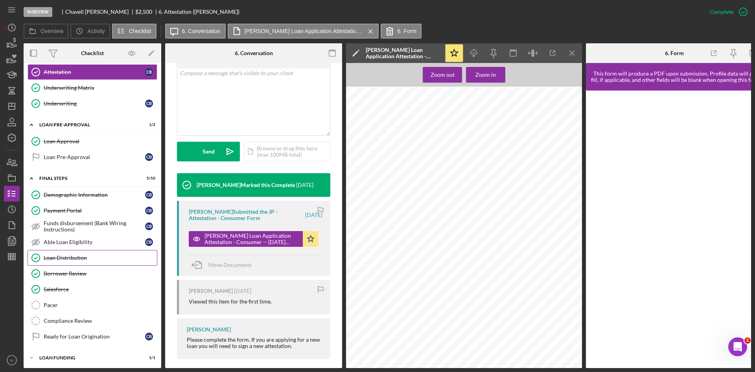
scroll to position [205, 0]
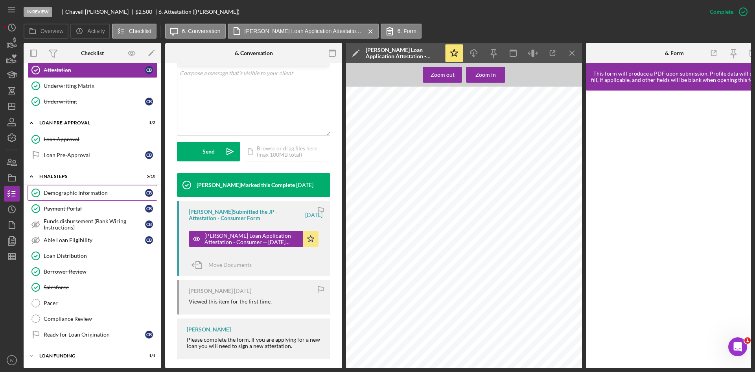
click at [86, 192] on div "Demographic Information" at bounding box center [94, 193] width 101 height 6
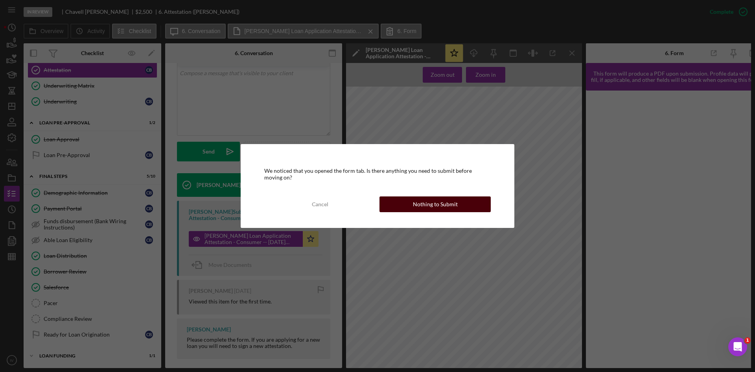
click at [458, 201] on button "Nothing to Submit" at bounding box center [435, 204] width 111 height 16
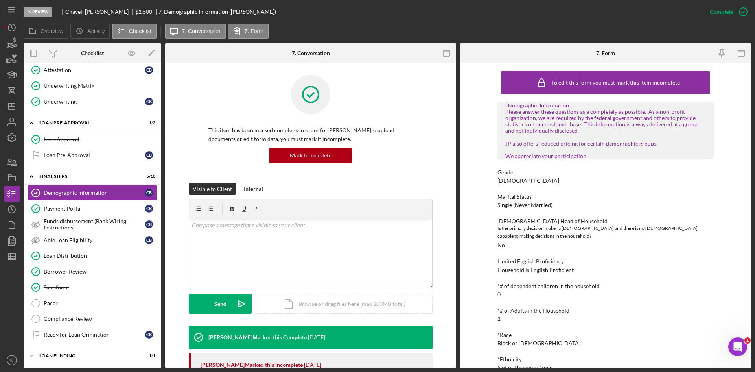
scroll to position [118, 0]
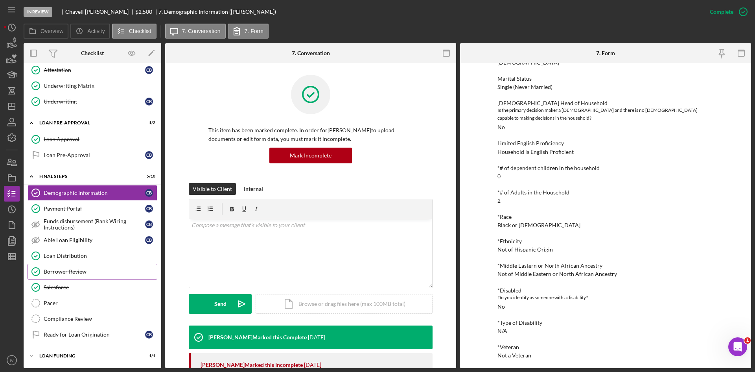
click at [79, 274] on div "Borrower Review" at bounding box center [100, 271] width 113 height 6
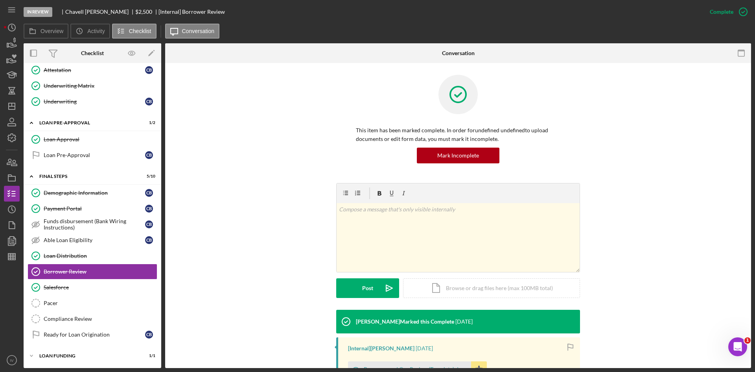
scroll to position [112, 0]
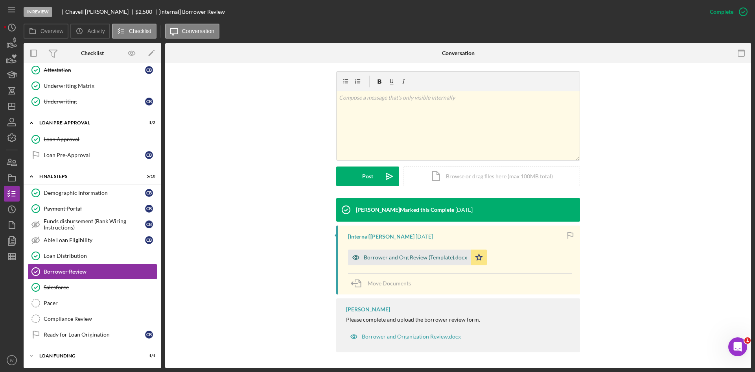
click at [404, 260] on div "Borrower and Org Review (Template).docx" at bounding box center [415, 257] width 103 height 6
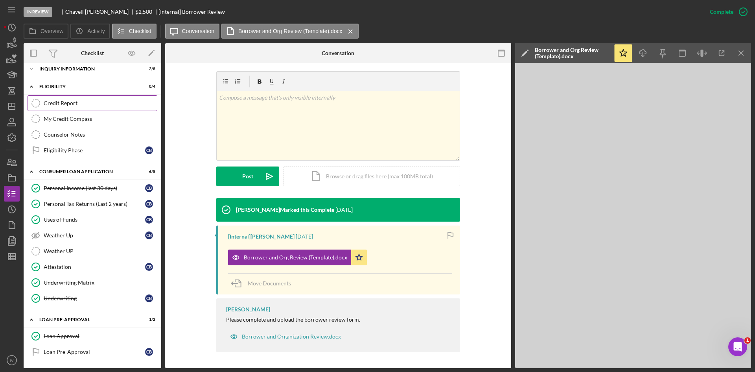
scroll to position [0, 0]
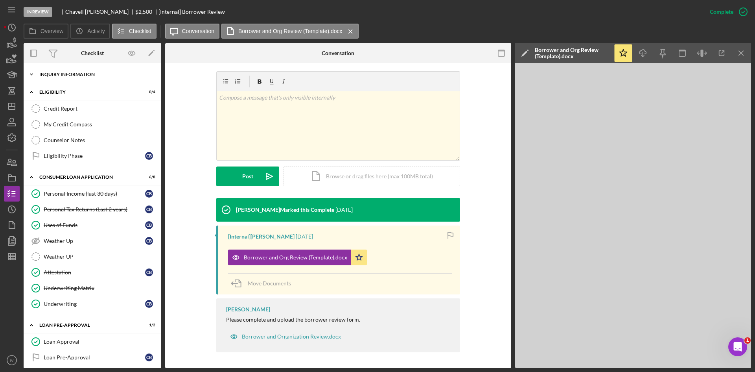
click at [77, 74] on div "Inquiry Information" at bounding box center [95, 74] width 112 height 5
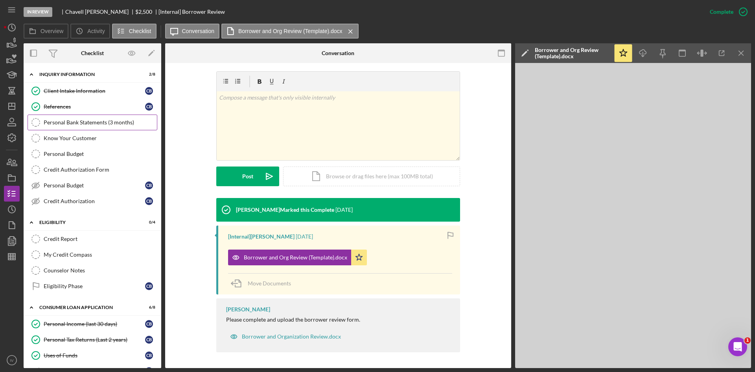
click at [91, 120] on div "Personal Bank Statements (3 months)" at bounding box center [100, 122] width 113 height 6
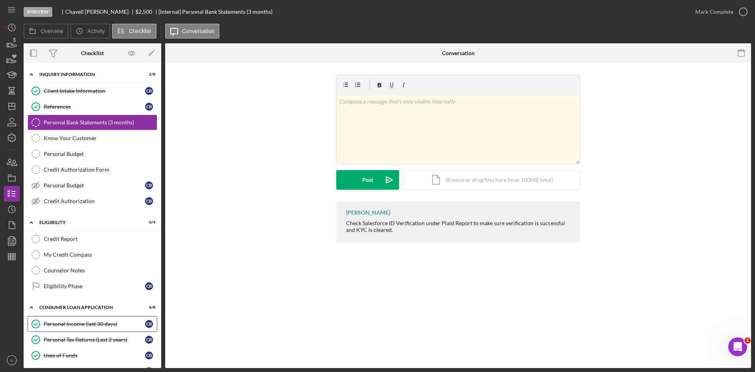
click at [76, 324] on div "Personal Income (last 30 days)" at bounding box center [94, 324] width 101 height 6
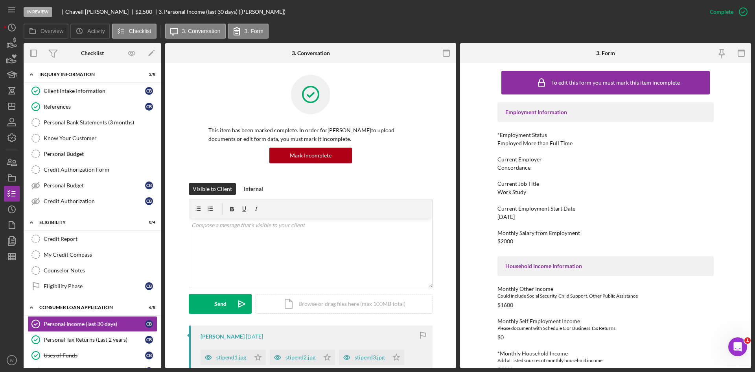
scroll to position [118, 0]
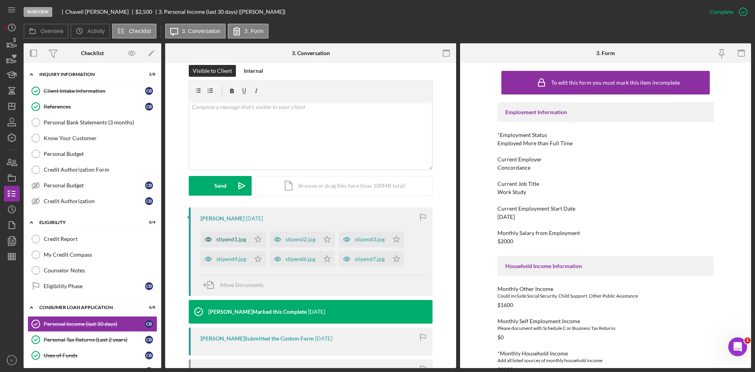
click at [218, 244] on div "stipend1.jpg" at bounding box center [226, 239] width 50 height 16
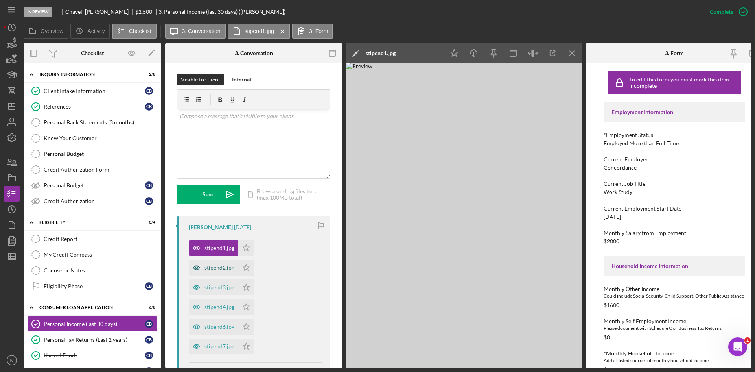
click at [216, 269] on div "stipend2.jpg" at bounding box center [220, 267] width 30 height 6
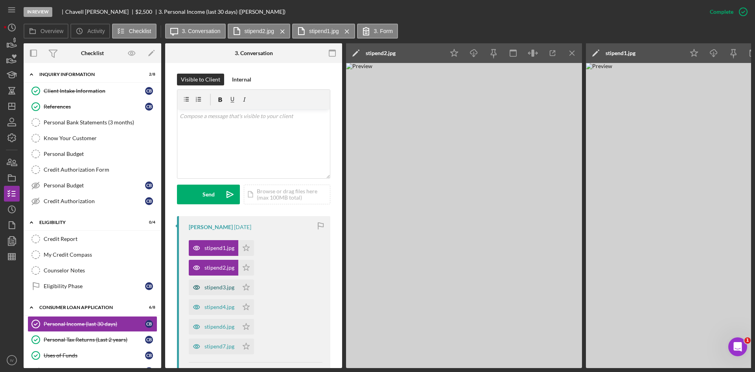
click at [217, 289] on div "stipend3.jpg" at bounding box center [220, 287] width 30 height 6
click at [213, 312] on div "stipend4.jpg" at bounding box center [214, 307] width 50 height 16
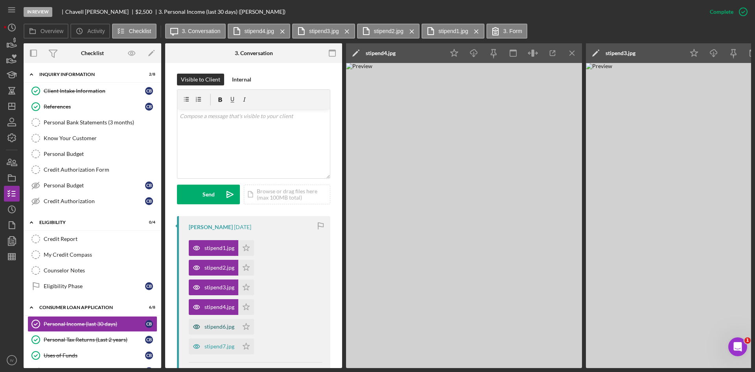
click at [207, 325] on div "stipend6.jpg" at bounding box center [220, 326] width 30 height 6
click at [211, 341] on div "stipend7.jpg" at bounding box center [214, 346] width 50 height 16
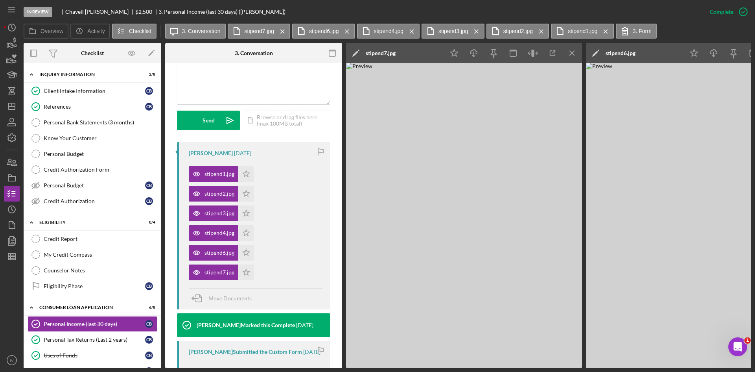
scroll to position [157, 0]
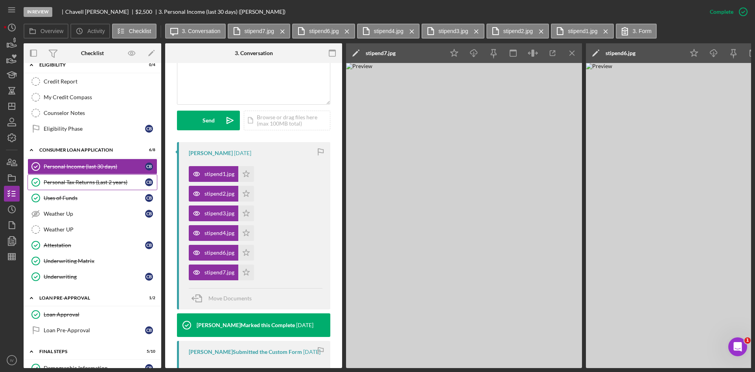
click at [90, 179] on div "Personal Tax Returns (Last 2 years)" at bounding box center [94, 182] width 101 height 6
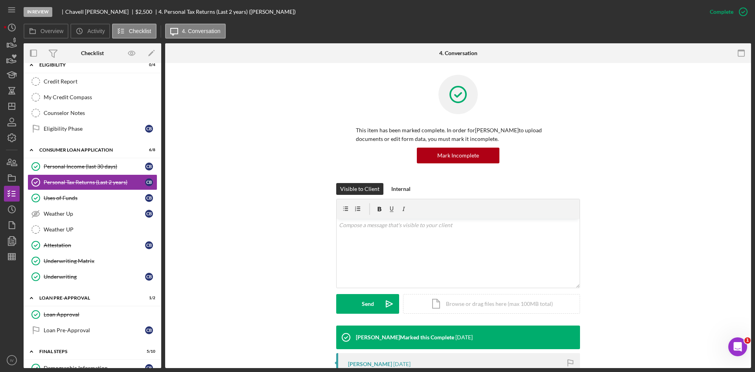
scroll to position [157, 0]
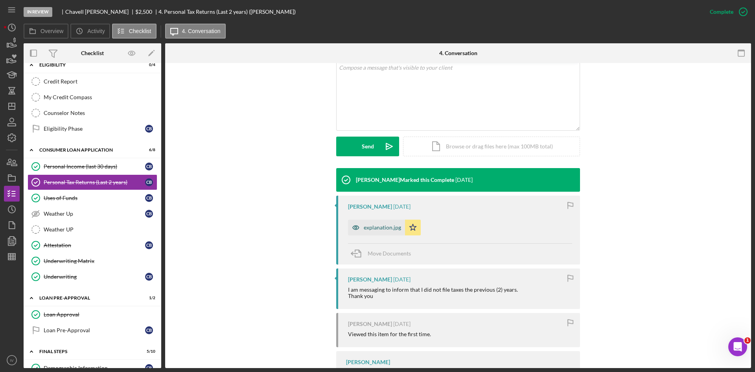
click at [383, 226] on div "explanation.jpg" at bounding box center [382, 227] width 37 height 6
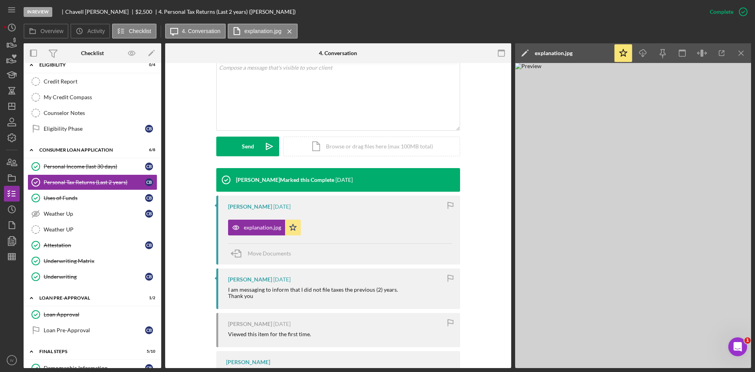
drag, startPoint x: 59, startPoint y: 314, endPoint x: 166, endPoint y: 292, distance: 109.9
click at [59, 314] on div "Loan Approval" at bounding box center [100, 314] width 113 height 6
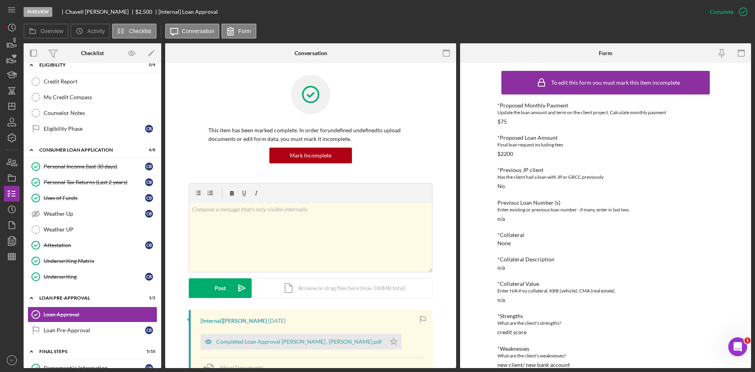
scroll to position [157, 0]
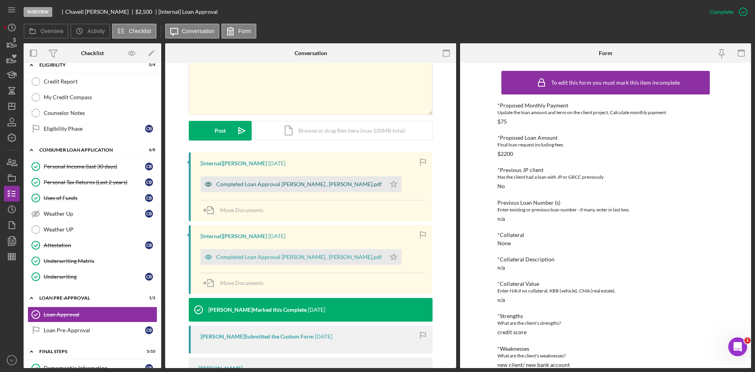
click at [277, 190] on div "Completed Loan Approval [PERSON_NAME] , [PERSON_NAME].pdf" at bounding box center [293, 184] width 185 height 16
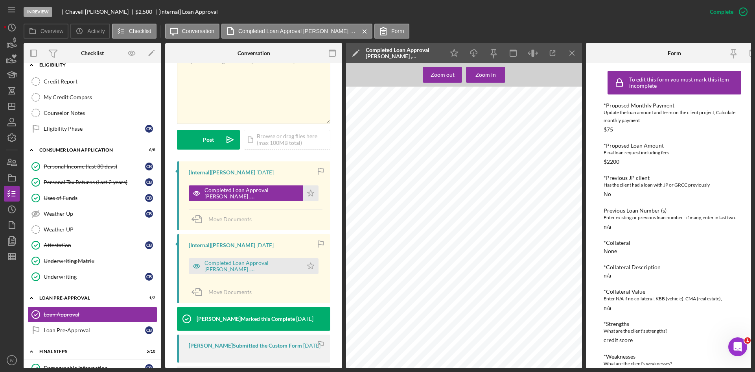
scroll to position [0, 0]
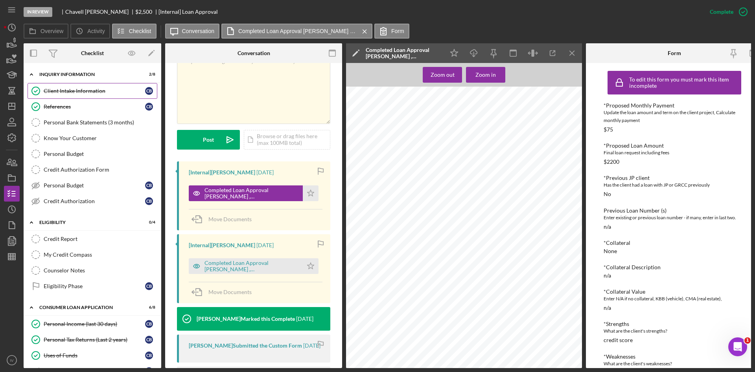
click at [81, 92] on div "Client Intake Information" at bounding box center [94, 91] width 101 height 6
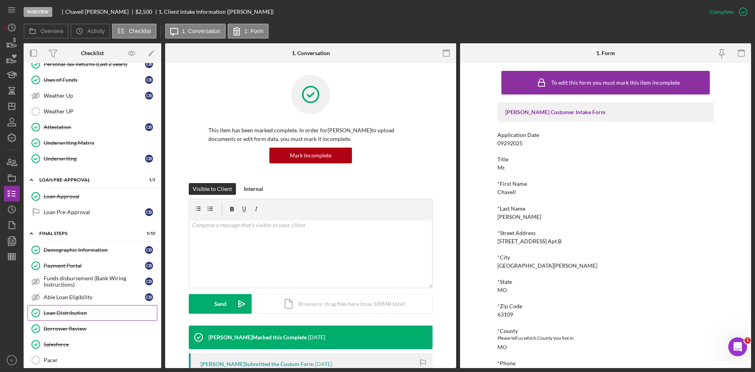
scroll to position [332, 0]
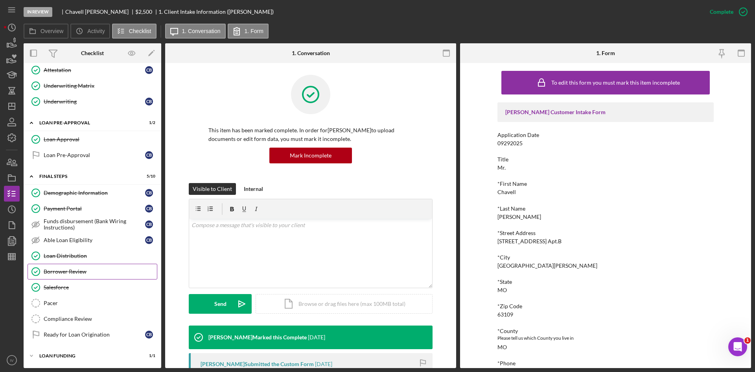
click at [96, 267] on link "Borrower Review Borrower Review" at bounding box center [93, 272] width 130 height 16
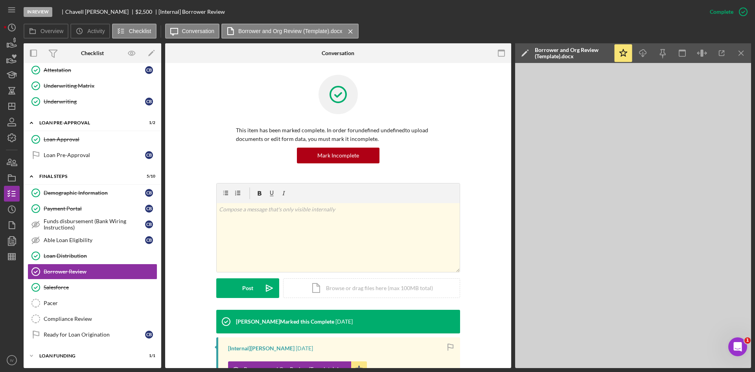
scroll to position [112, 0]
